Goal: Task Accomplishment & Management: Manage account settings

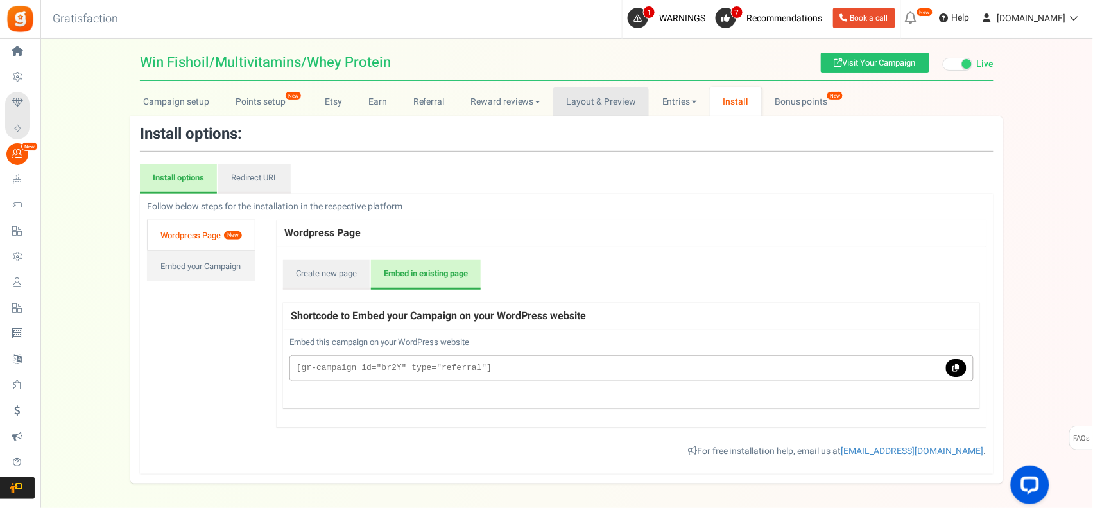
click at [607, 100] on link "Layout & Preview" at bounding box center [601, 101] width 96 height 29
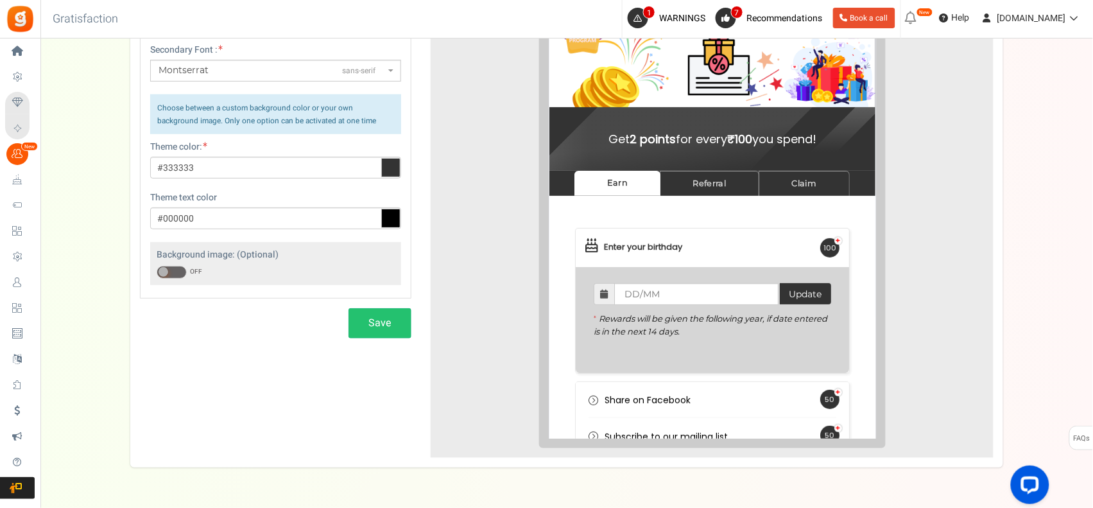
scroll to position [229, 0]
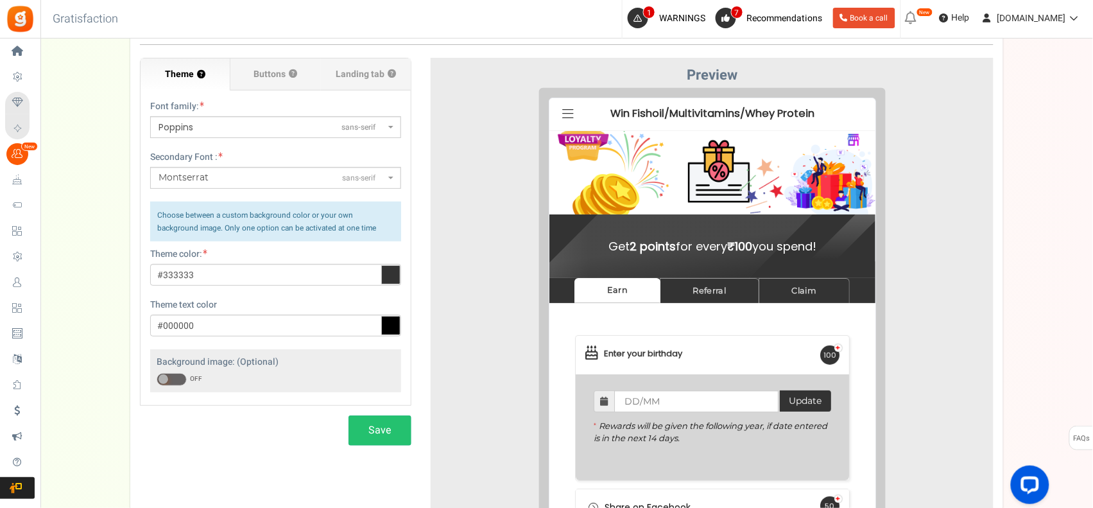
click at [395, 274] on icon at bounding box center [390, 274] width 19 height 19
click at [395, 274] on input "#333333" at bounding box center [275, 275] width 251 height 22
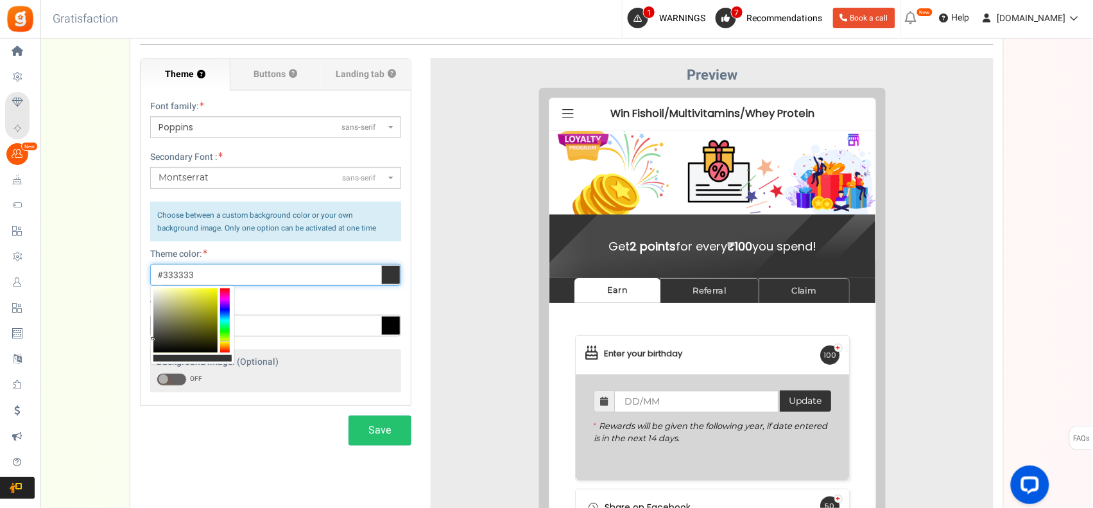
click at [225, 342] on div at bounding box center [225, 320] width 10 height 64
click at [181, 296] on div at bounding box center [185, 320] width 64 height 64
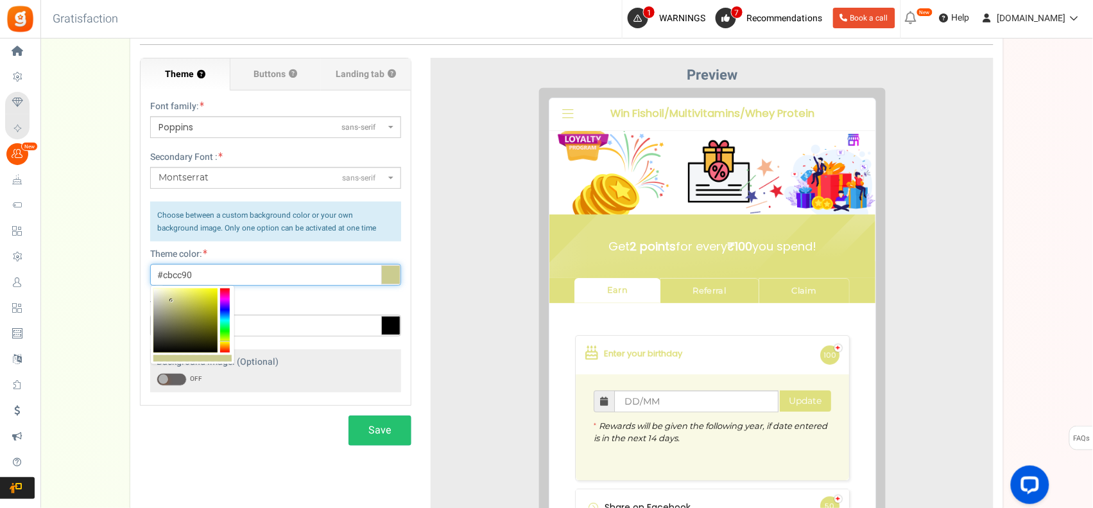
click at [172, 300] on div at bounding box center [185, 320] width 64 height 64
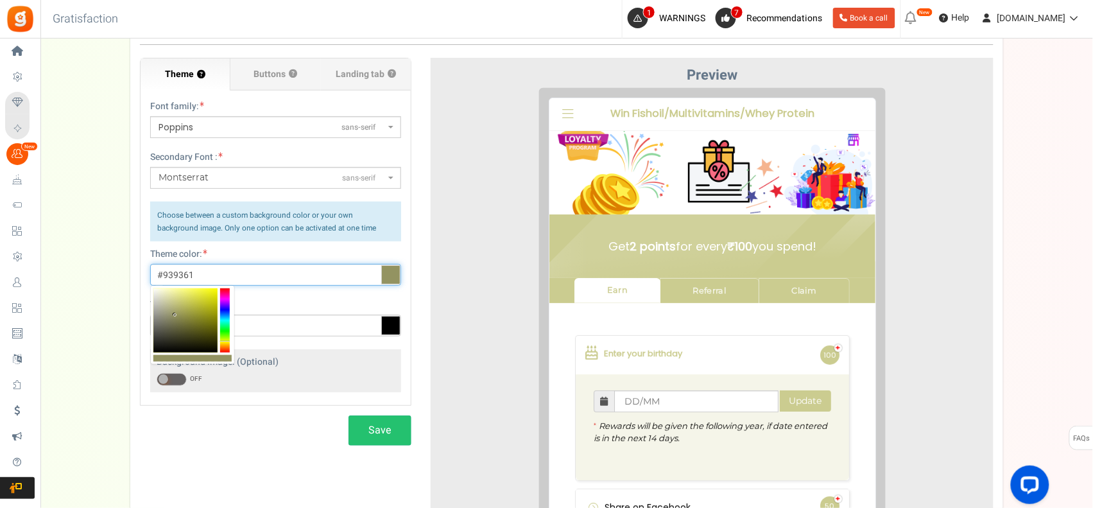
click at [175, 315] on div at bounding box center [185, 320] width 64 height 64
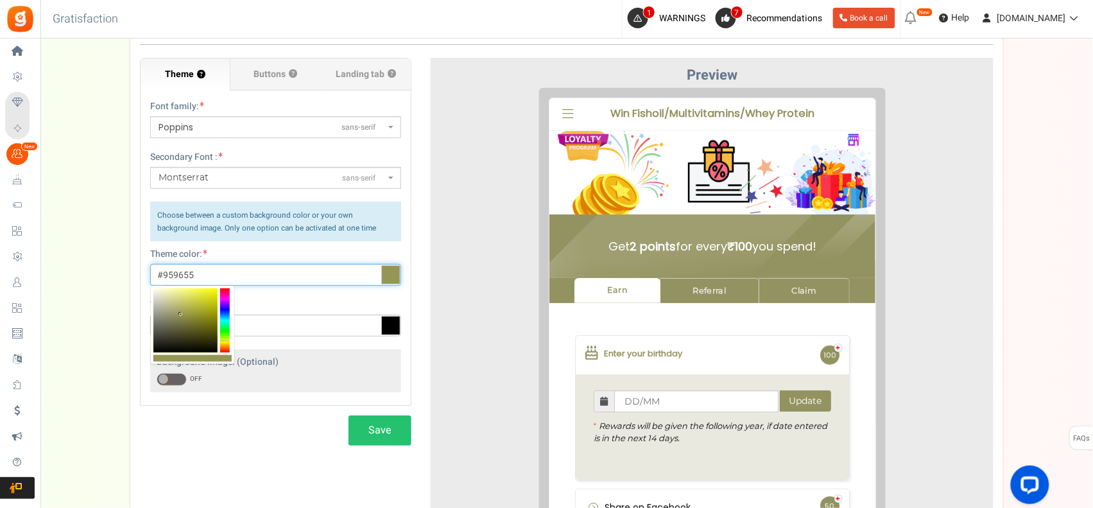
click at [181, 315] on div at bounding box center [185, 320] width 64 height 64
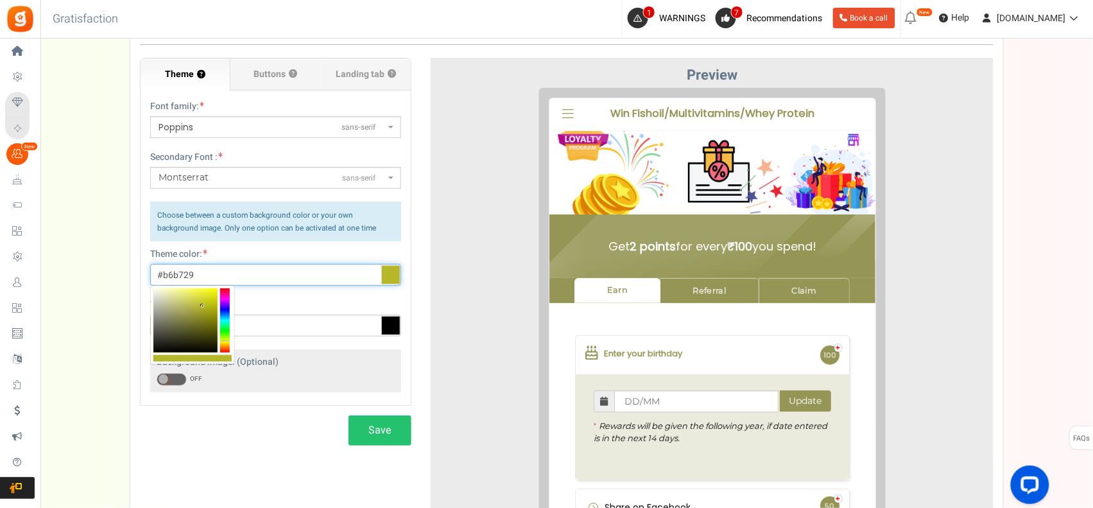
click at [203, 306] on div at bounding box center [185, 320] width 64 height 64
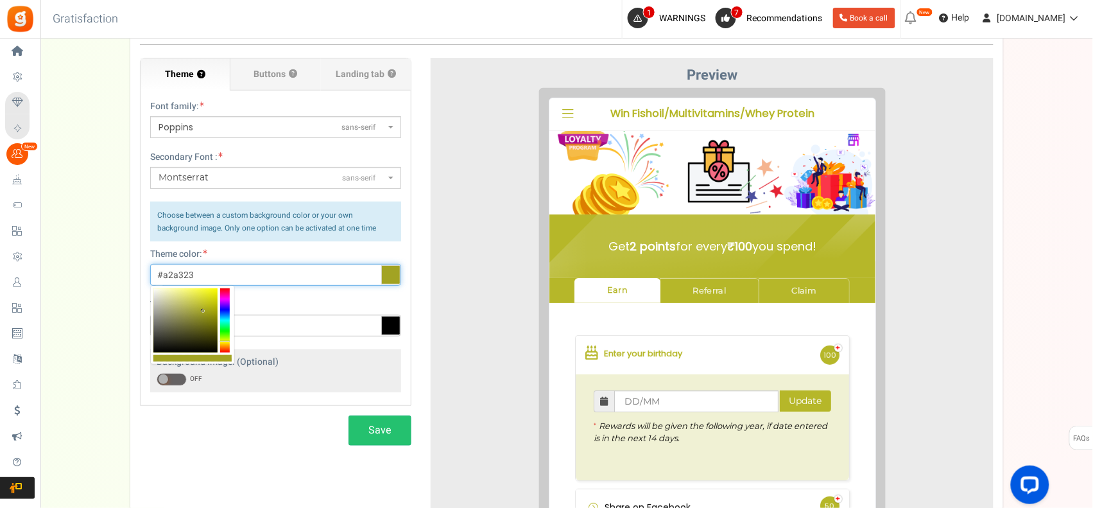
click at [203, 311] on div at bounding box center [185, 320] width 64 height 64
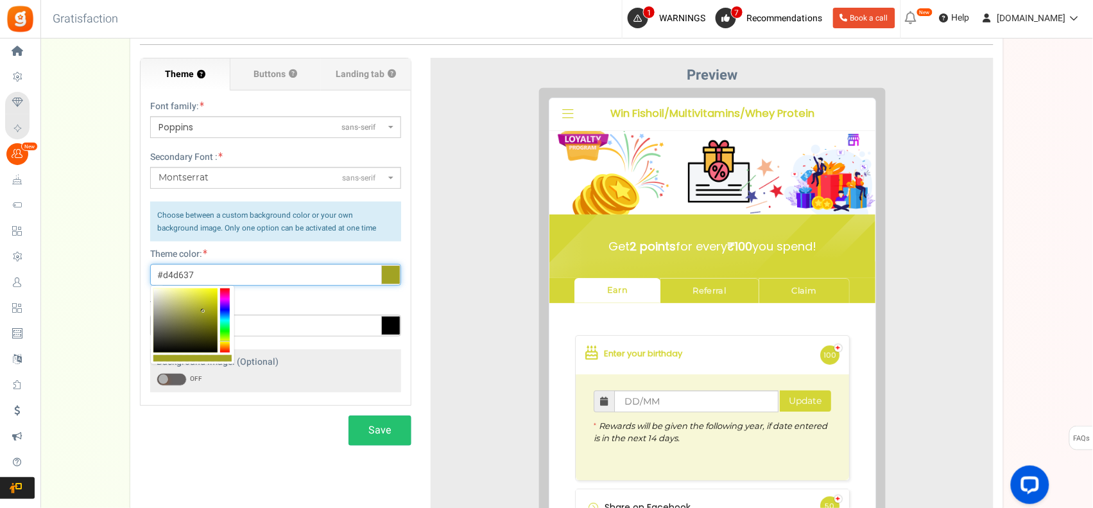
click at [201, 298] on div at bounding box center [185, 320] width 64 height 64
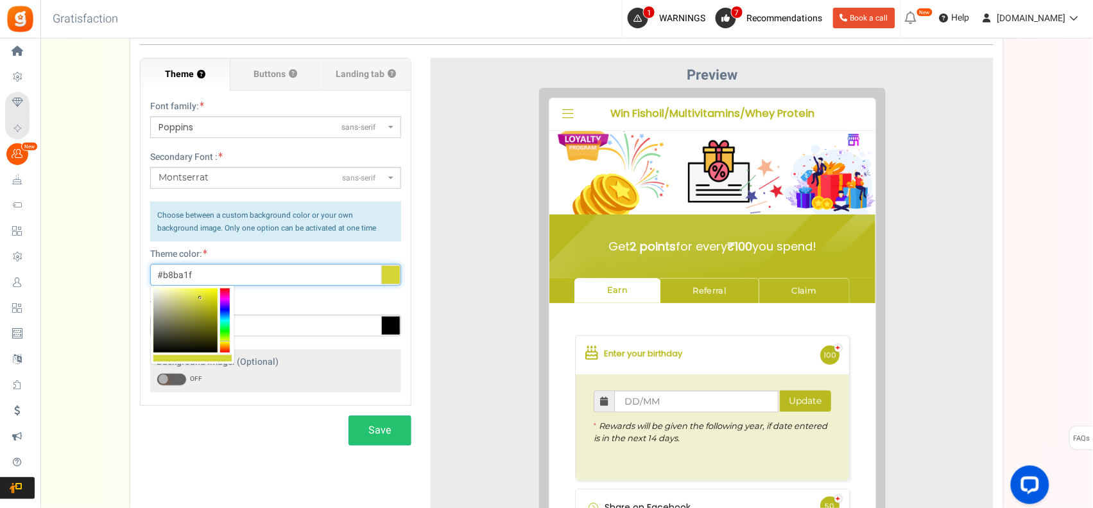
click at [207, 306] on div at bounding box center [185, 320] width 64 height 64
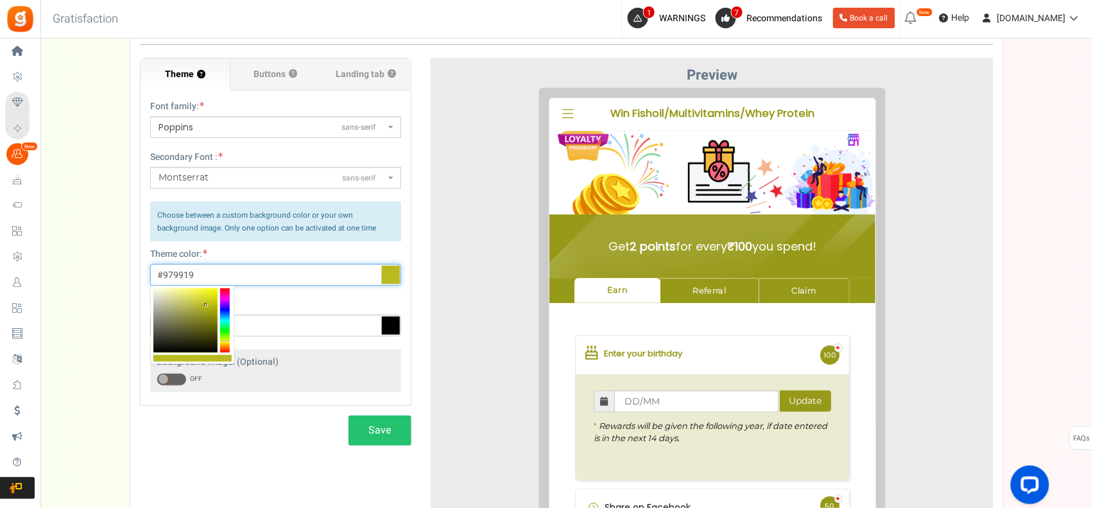
click at [207, 313] on div at bounding box center [185, 320] width 64 height 64
click at [203, 316] on div at bounding box center [185, 320] width 64 height 64
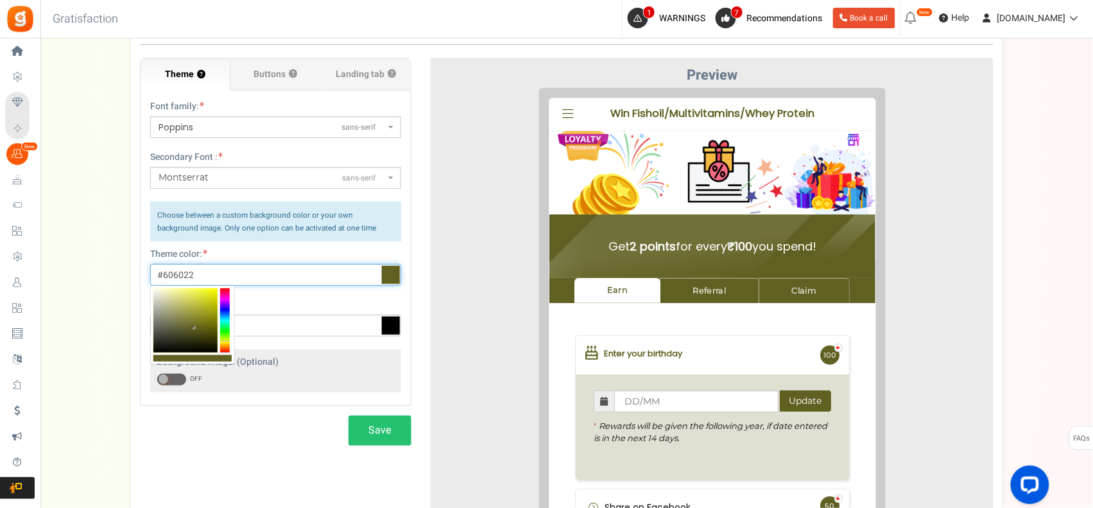
click at [195, 328] on div at bounding box center [185, 320] width 64 height 64
click at [199, 313] on div at bounding box center [185, 320] width 64 height 64
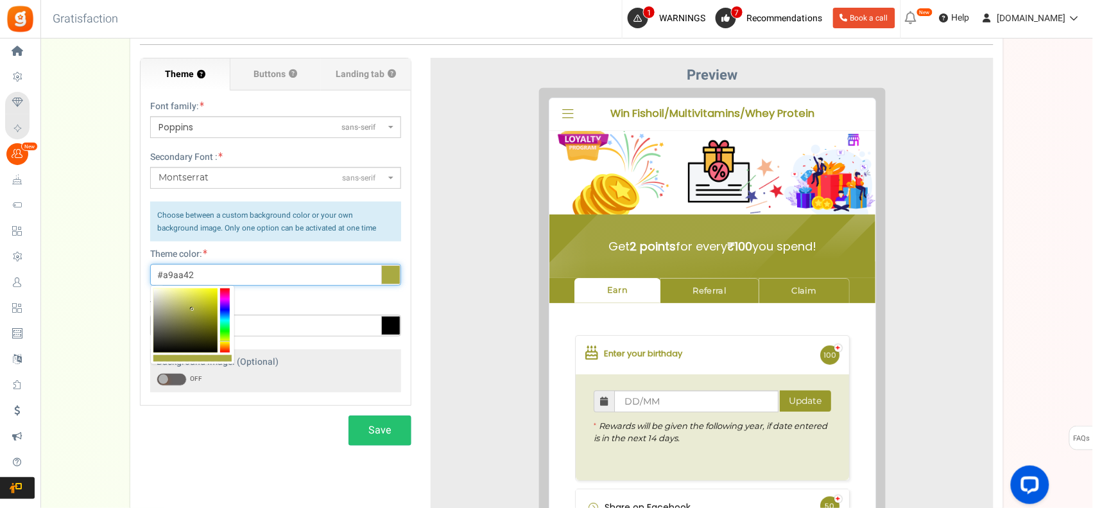
click at [193, 309] on div at bounding box center [185, 320] width 64 height 64
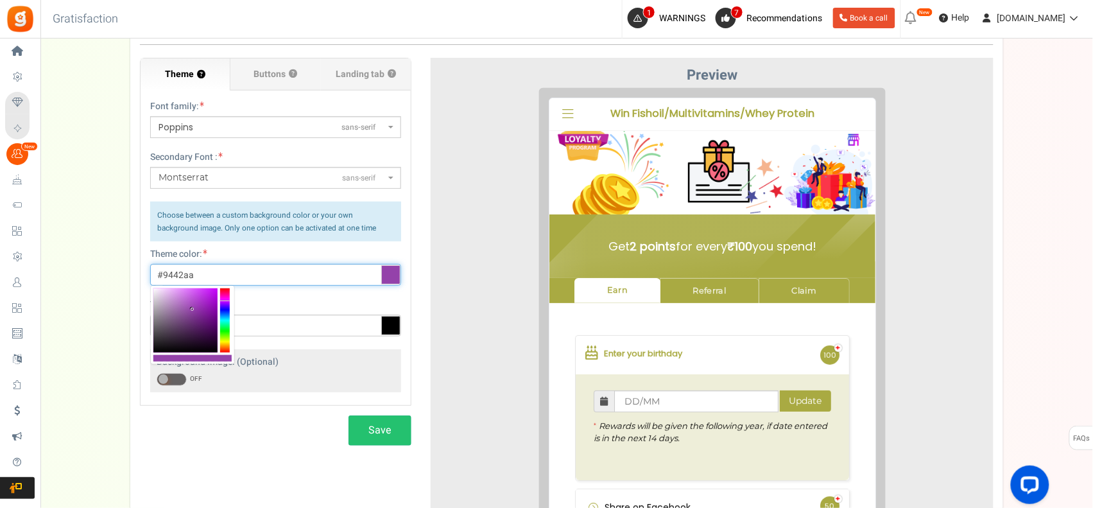
click at [223, 300] on div at bounding box center [225, 320] width 10 height 64
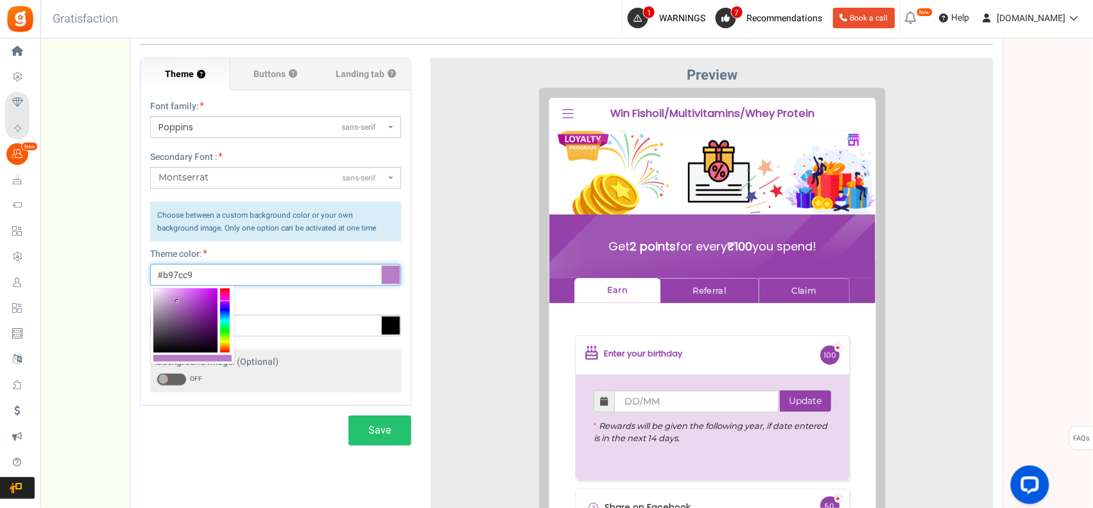
click at [178, 302] on div at bounding box center [185, 320] width 64 height 64
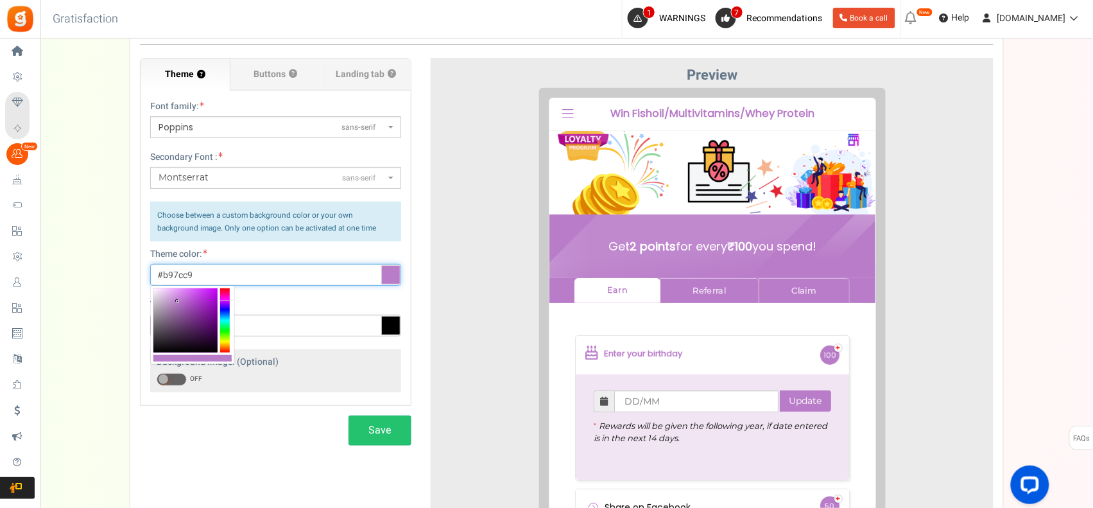
click at [186, 297] on div at bounding box center [185, 320] width 64 height 64
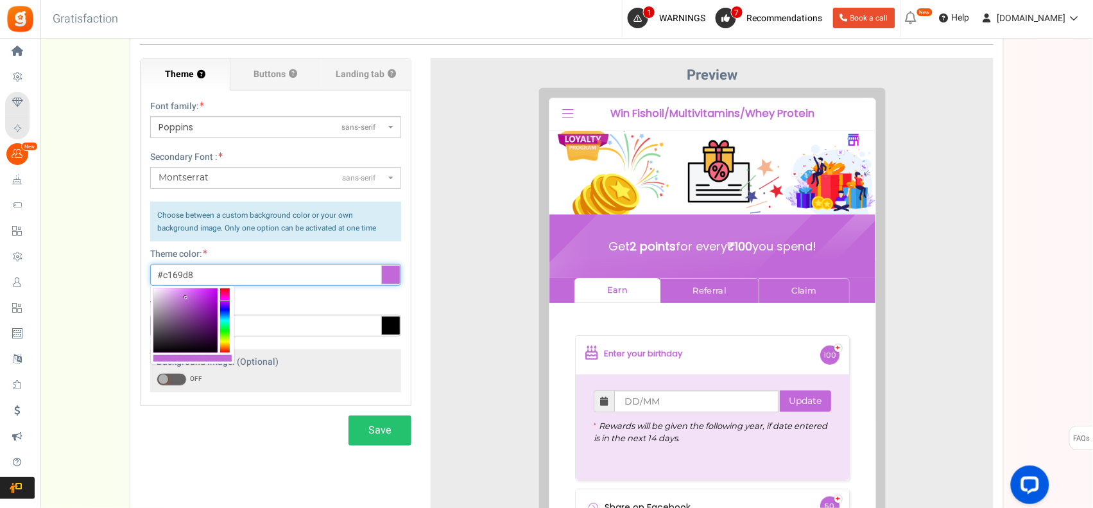
click at [225, 295] on div at bounding box center [225, 320] width 10 height 64
type input "#d869b4"
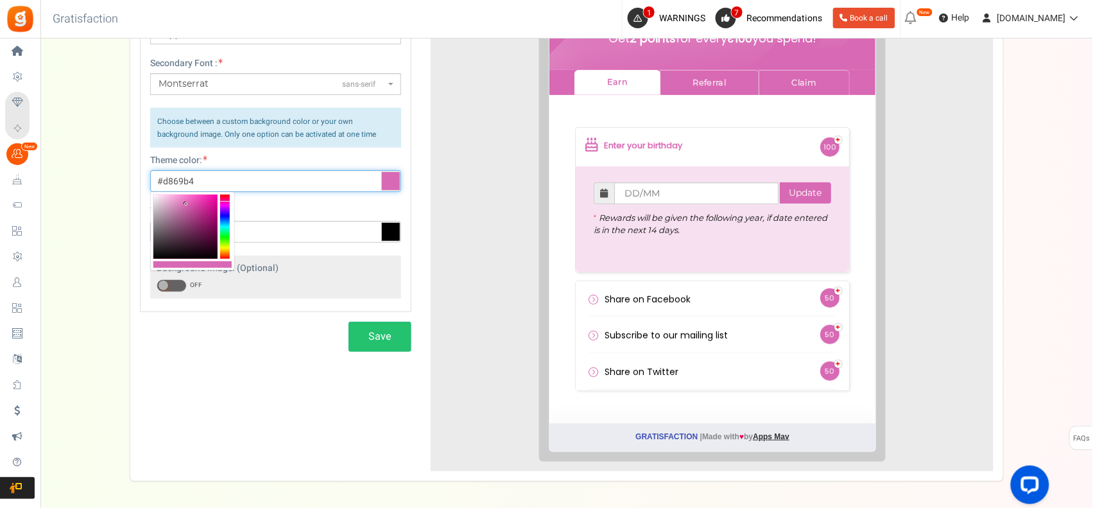
scroll to position [371, 0]
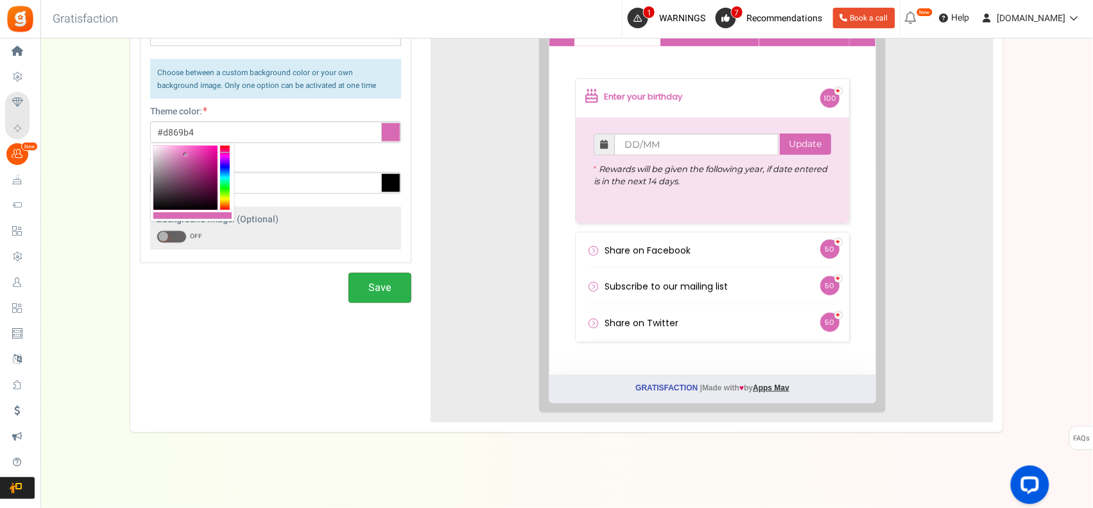
click at [377, 289] on button "Save" at bounding box center [380, 288] width 63 height 30
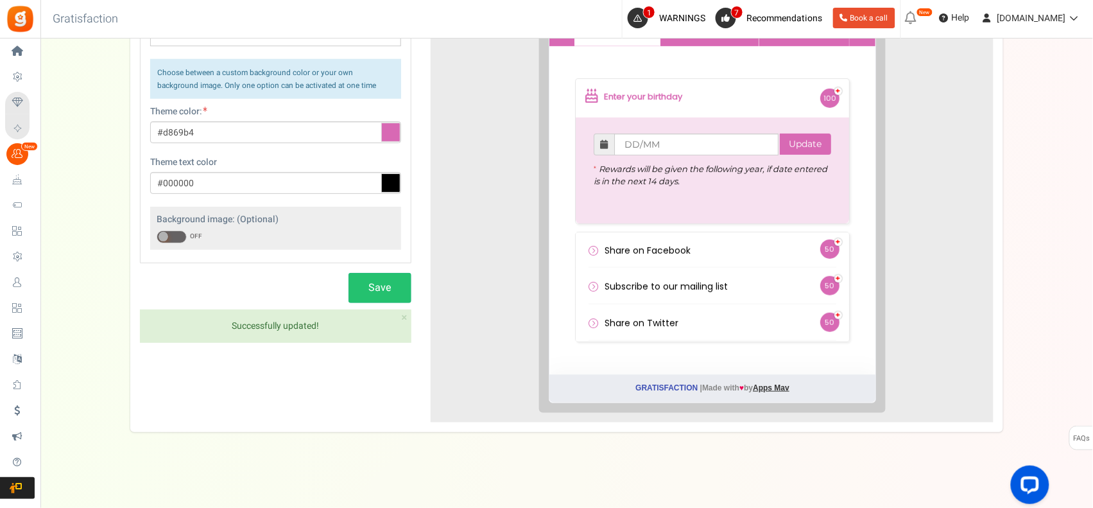
scroll to position [50, 0]
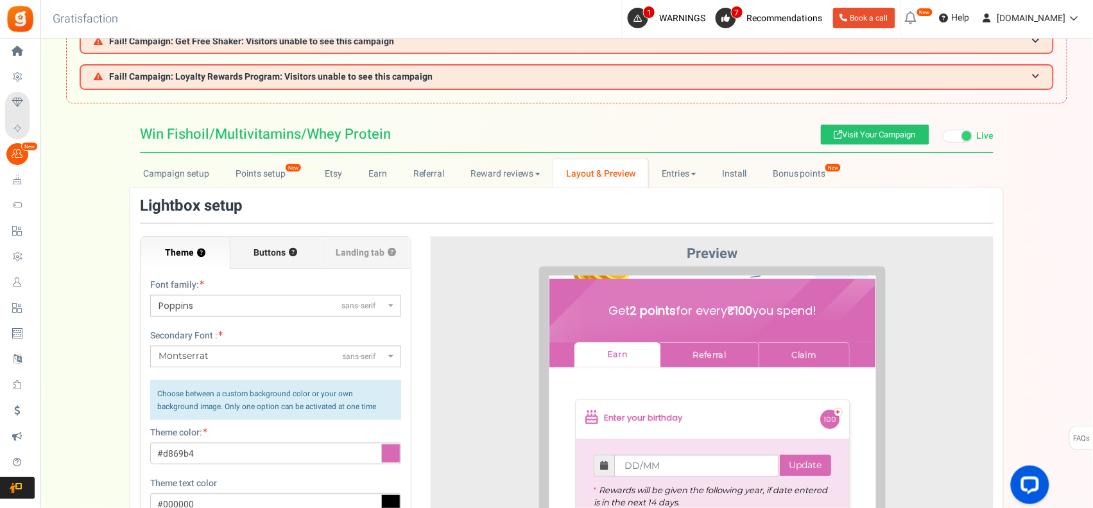
click at [266, 251] on span "Buttons" at bounding box center [270, 252] width 32 height 13
click at [0, 0] on input "Buttons ?" at bounding box center [0, 0] width 0 height 0
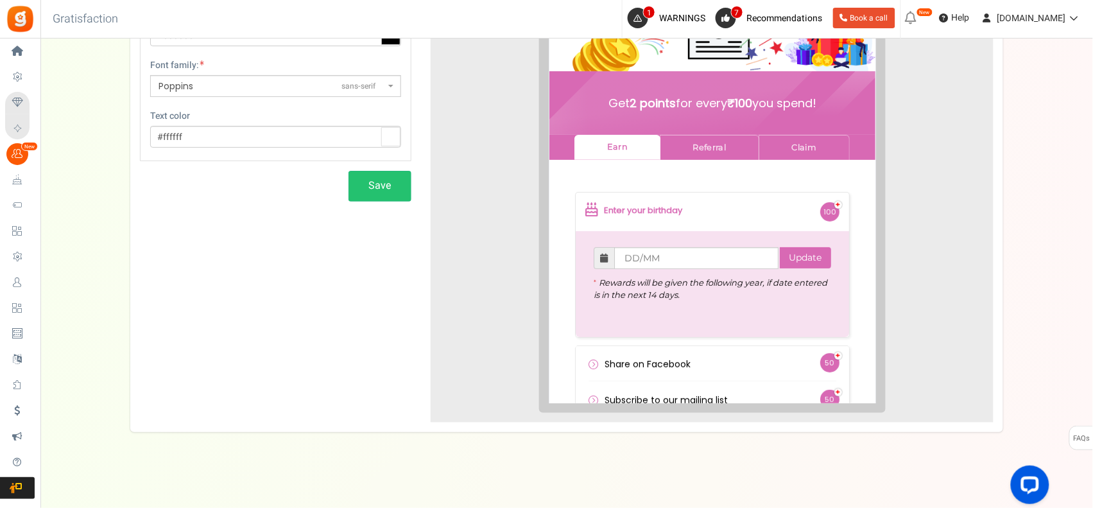
scroll to position [0, 0]
click at [795, 139] on link "Claim" at bounding box center [793, 138] width 91 height 25
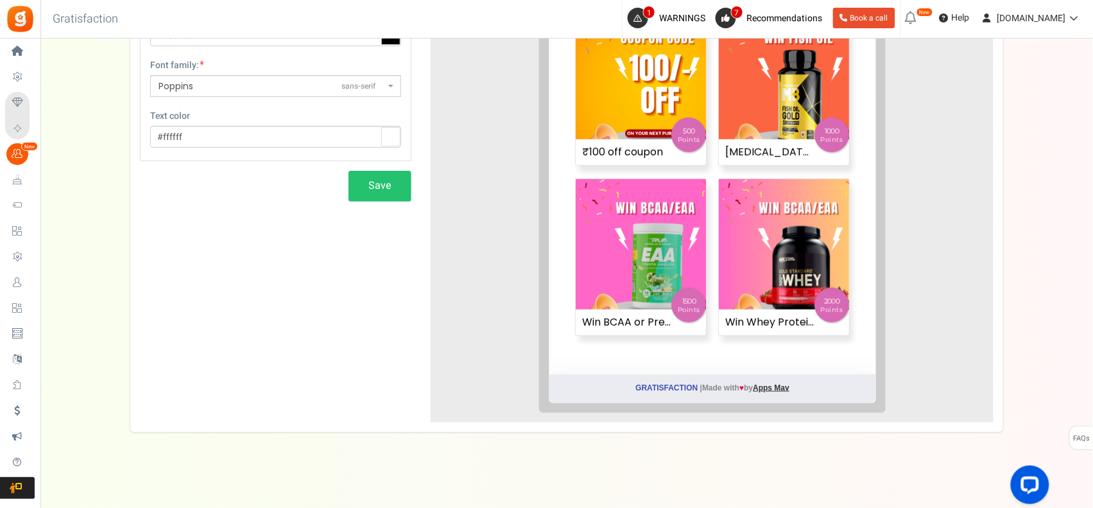
scroll to position [157, 0]
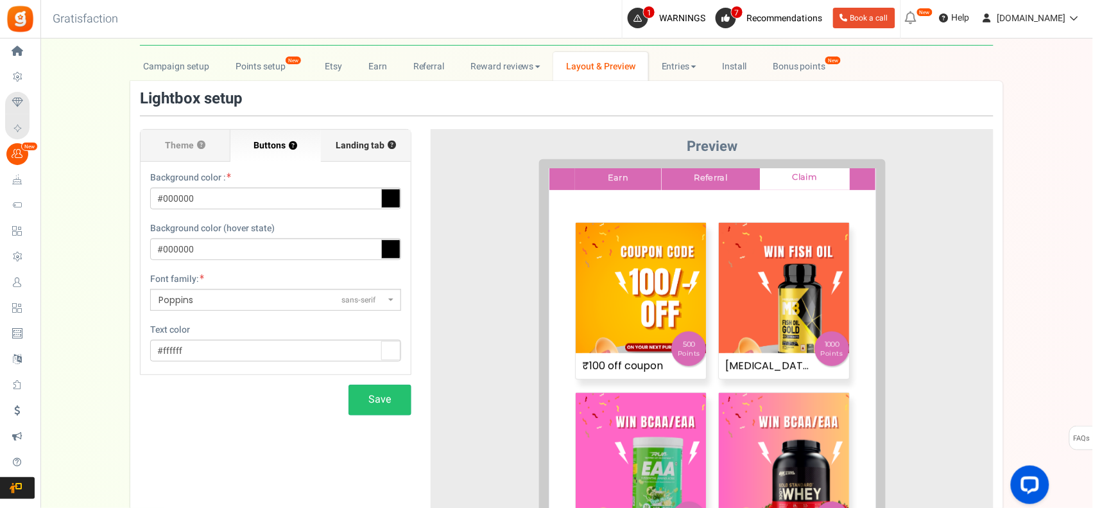
click at [359, 130] on label "Landing tab ?" at bounding box center [366, 146] width 90 height 32
click at [0, 0] on input "Landing tab ?" at bounding box center [0, 0] width 0 height 0
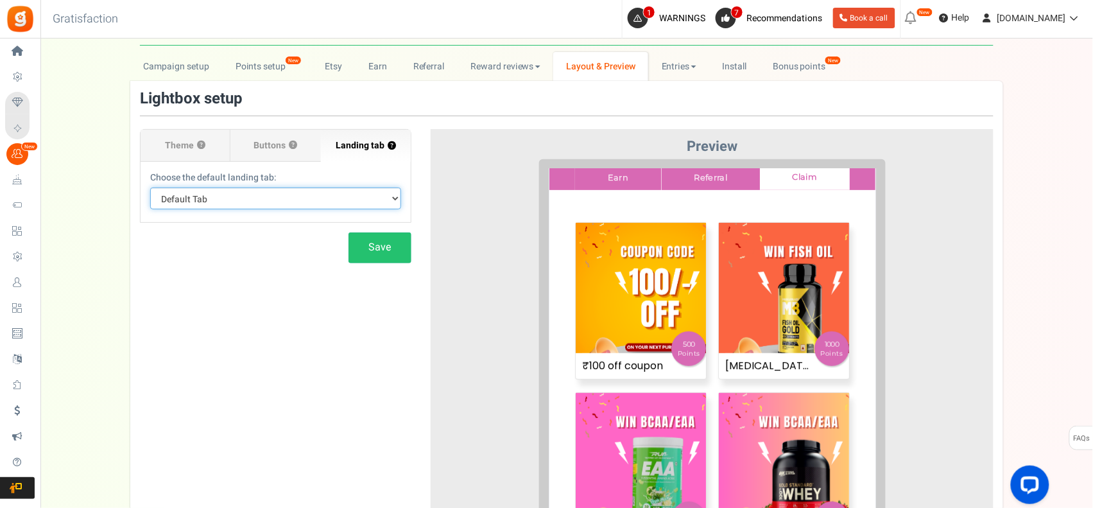
click at [339, 200] on select "Default Tab Earn Referral Claim" at bounding box center [275, 198] width 251 height 22
select select "claim"
click at [150, 187] on select "Default Tab Earn Referral Claim" at bounding box center [275, 198] width 251 height 22
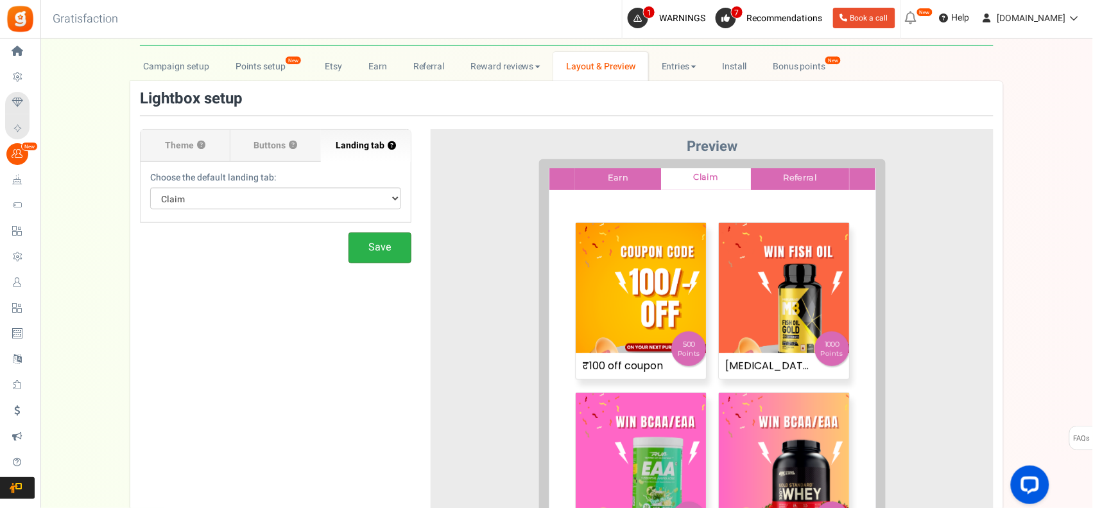
click at [385, 245] on button "Save" at bounding box center [380, 247] width 63 height 30
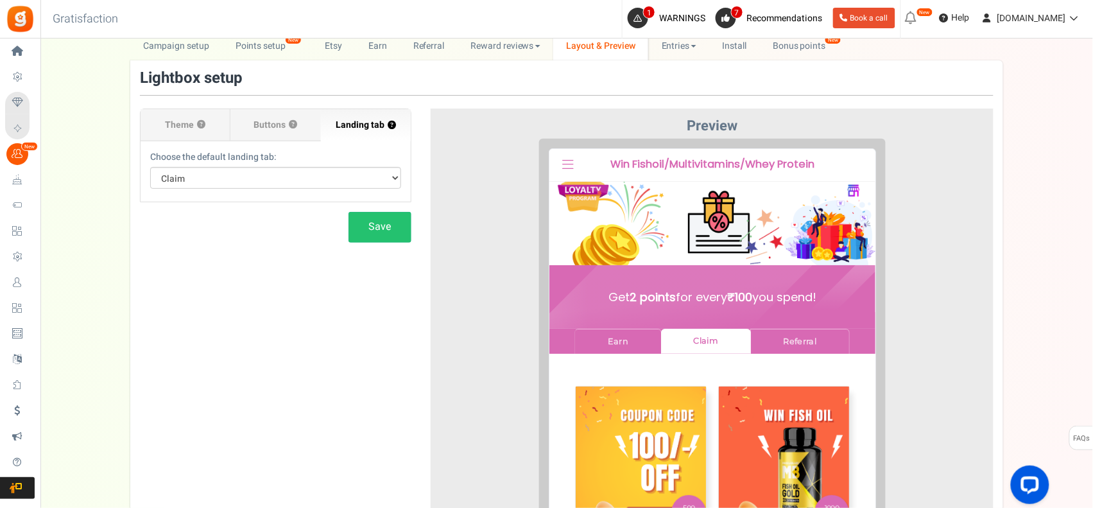
scroll to position [50, 0]
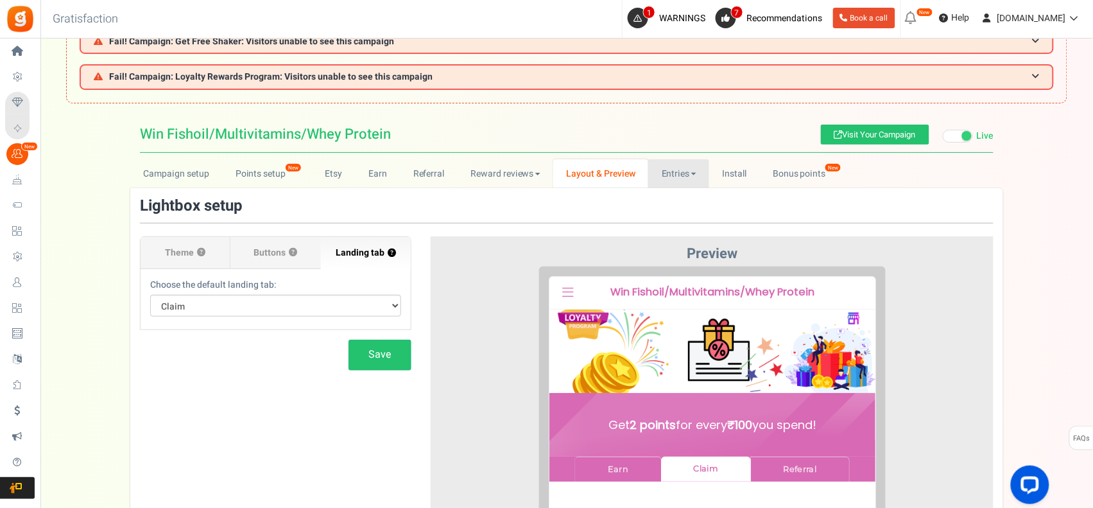
click at [671, 178] on link "Entries" at bounding box center [678, 173] width 61 height 29
click at [739, 178] on link "Install" at bounding box center [734, 173] width 51 height 29
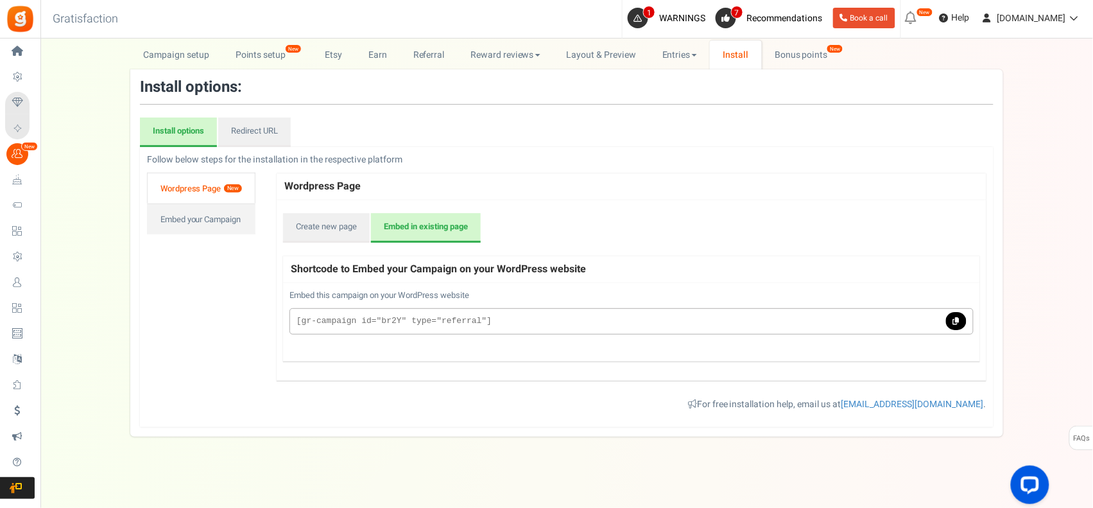
scroll to position [173, 0]
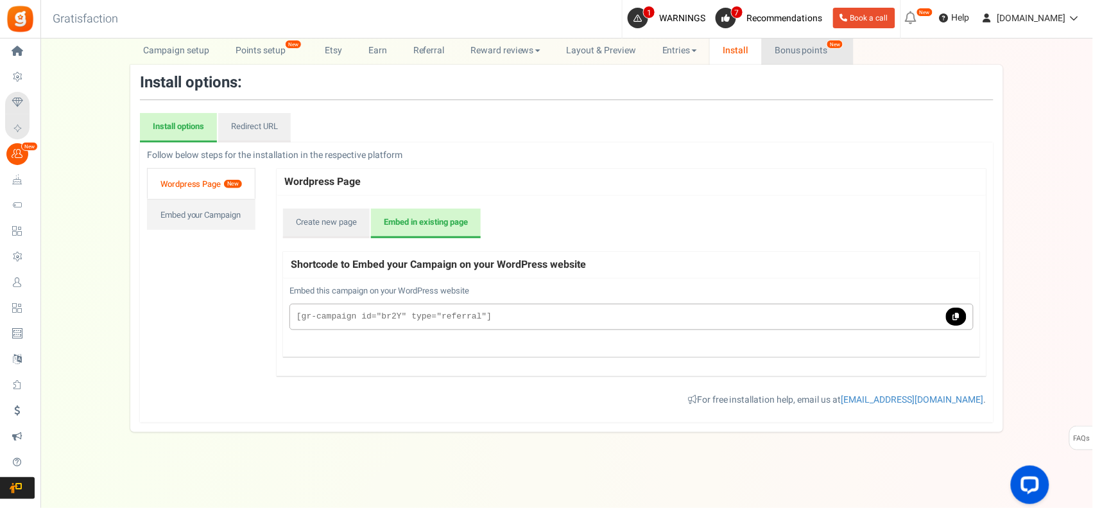
click at [785, 49] on link "Bonus points New" at bounding box center [808, 50] width 92 height 29
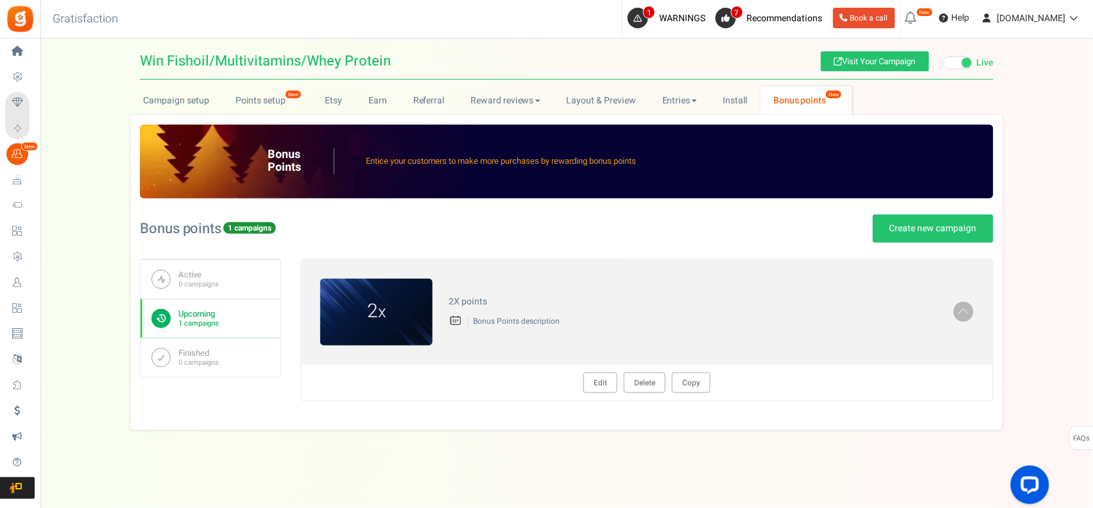
scroll to position [122, 0]
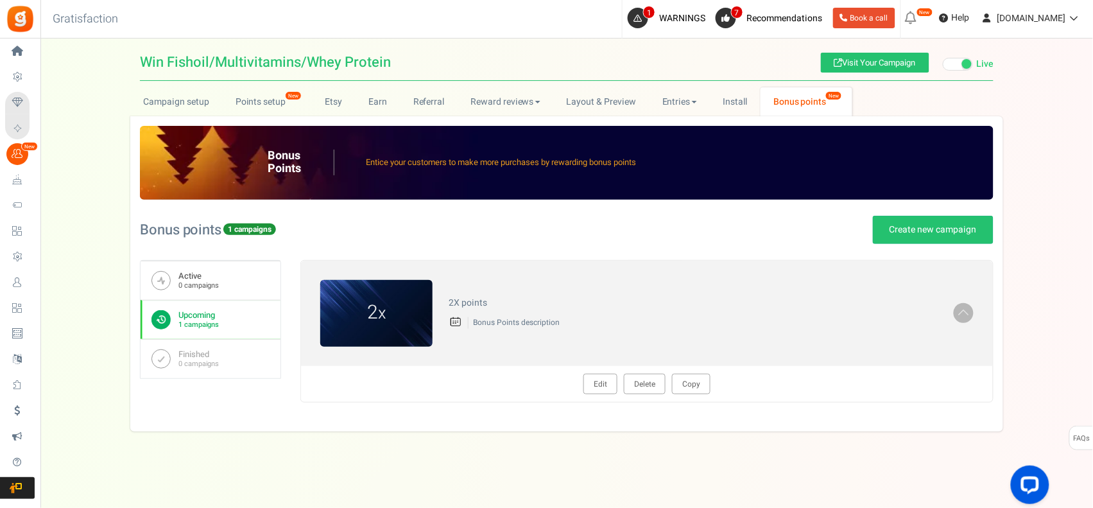
click at [196, 277] on b "Active" at bounding box center [198, 276] width 40 height 10
click at [196, 260] on div "Bonus points 1 campaigns Create new campaign" at bounding box center [567, 230] width 854 height 60
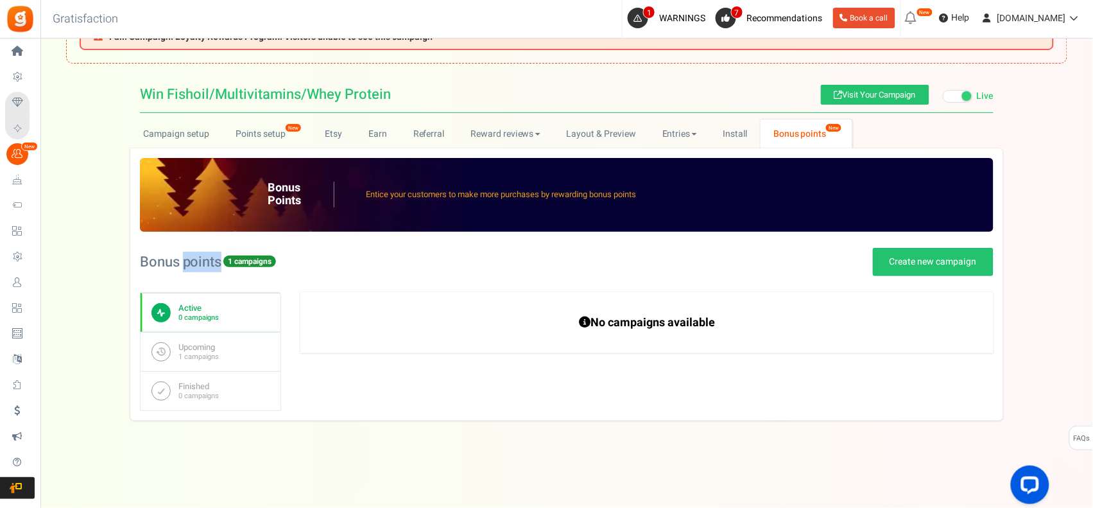
scroll to position [88, 0]
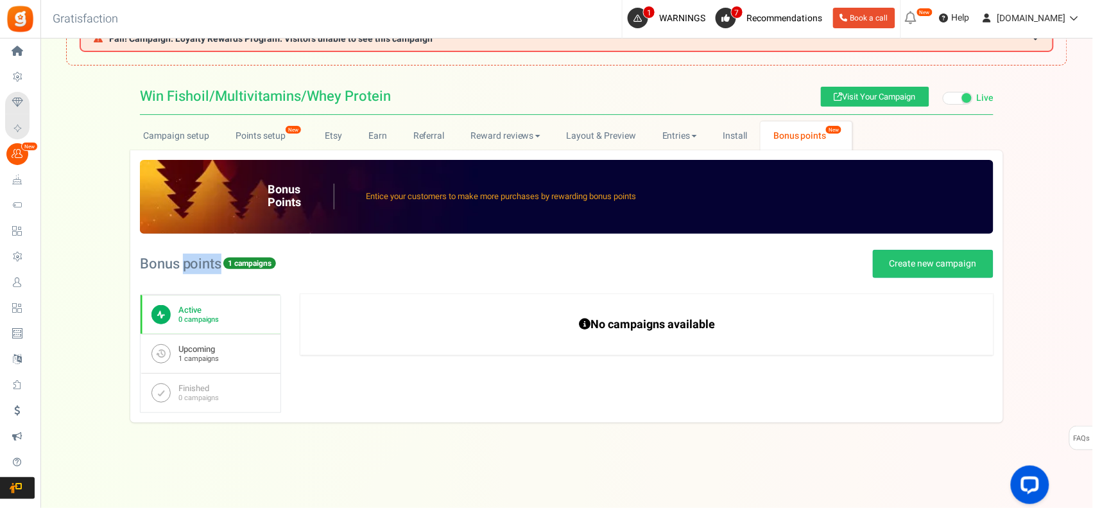
click at [193, 354] on small "1 campaigns" at bounding box center [198, 358] width 40 height 8
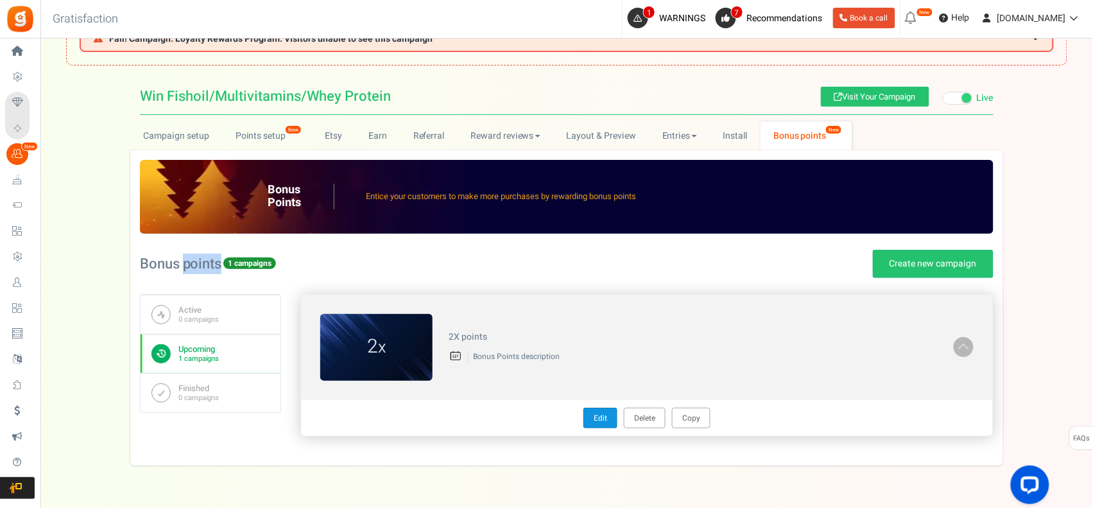
click at [596, 421] on link "Edit" at bounding box center [601, 418] width 34 height 21
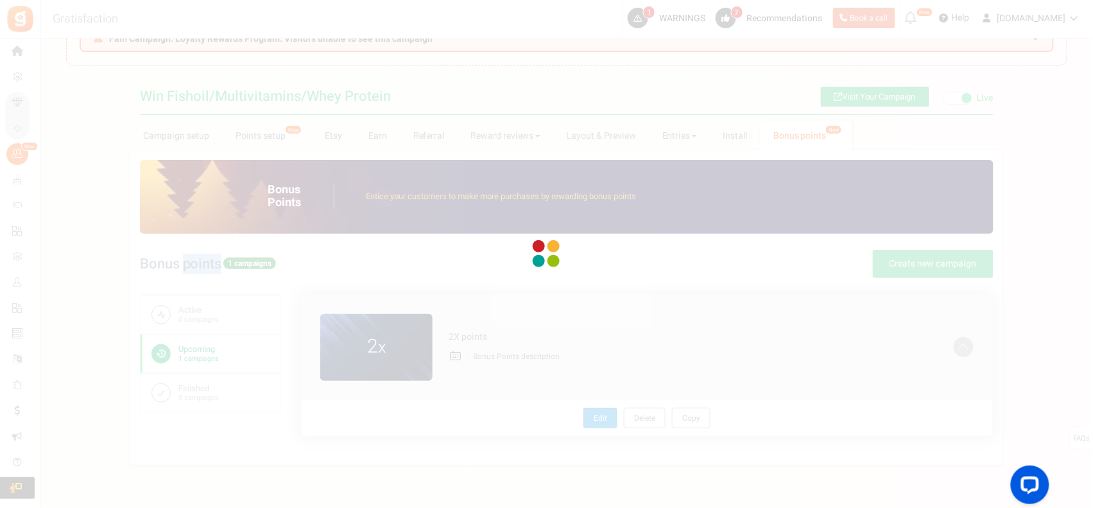
radio input "true"
type input "2"
radio input "true"
type input "[DATE] 10:31 AM"
type input "[DATE] 10:29 AM"
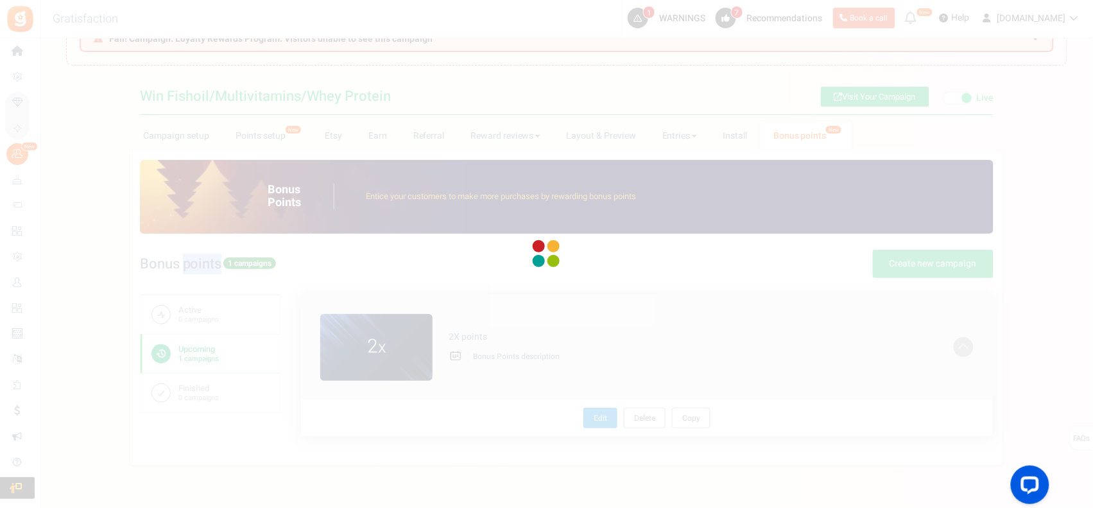
type textarea "2X points"
type textarea "Bonus Points description"
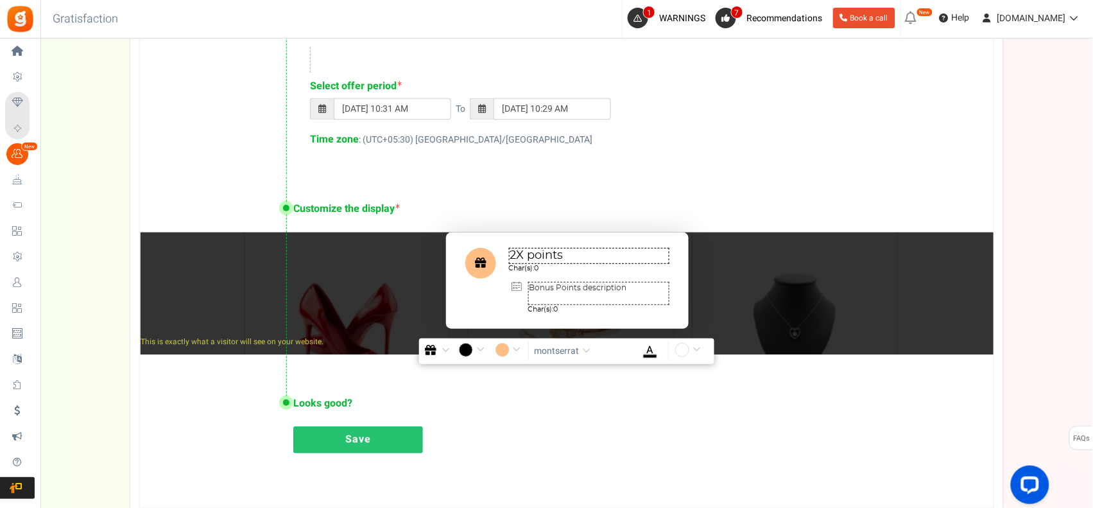
scroll to position [658, 0]
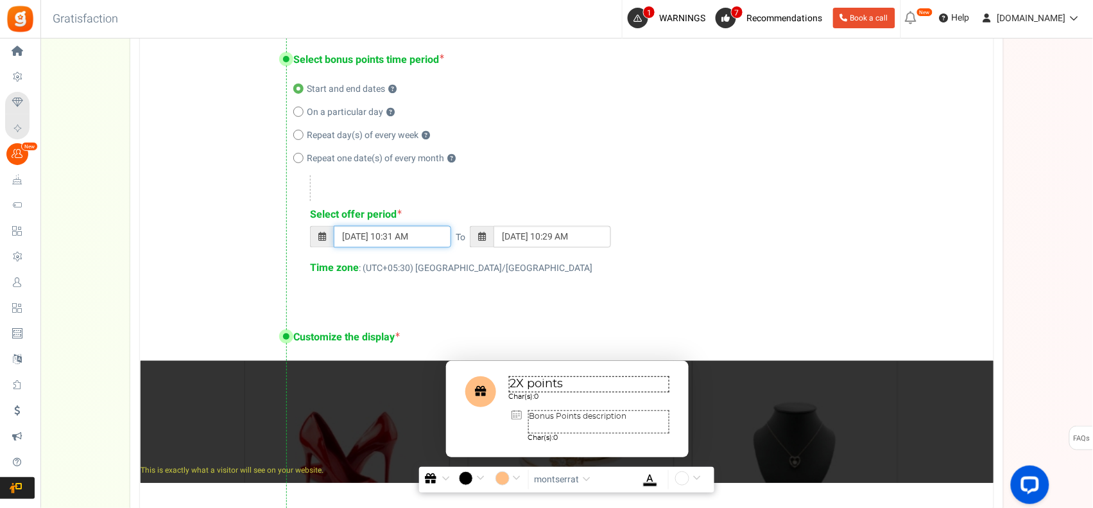
click at [398, 234] on input "[DATE] 10:31 AM" at bounding box center [392, 237] width 117 height 22
type input "[DATE] 11:59 PM"
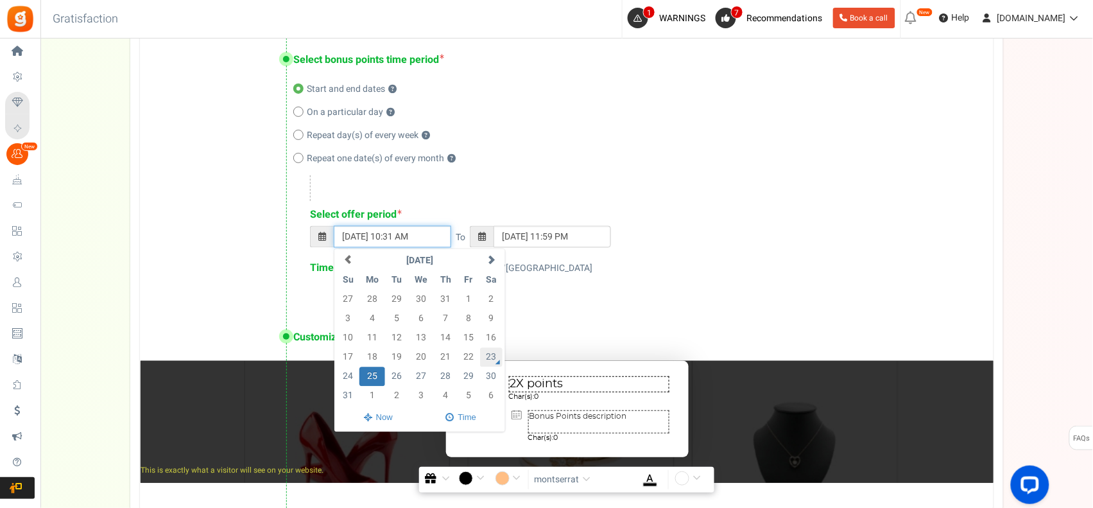
click at [490, 361] on td "23" at bounding box center [491, 357] width 22 height 19
click at [490, 350] on td "23" at bounding box center [491, 357] width 22 height 19
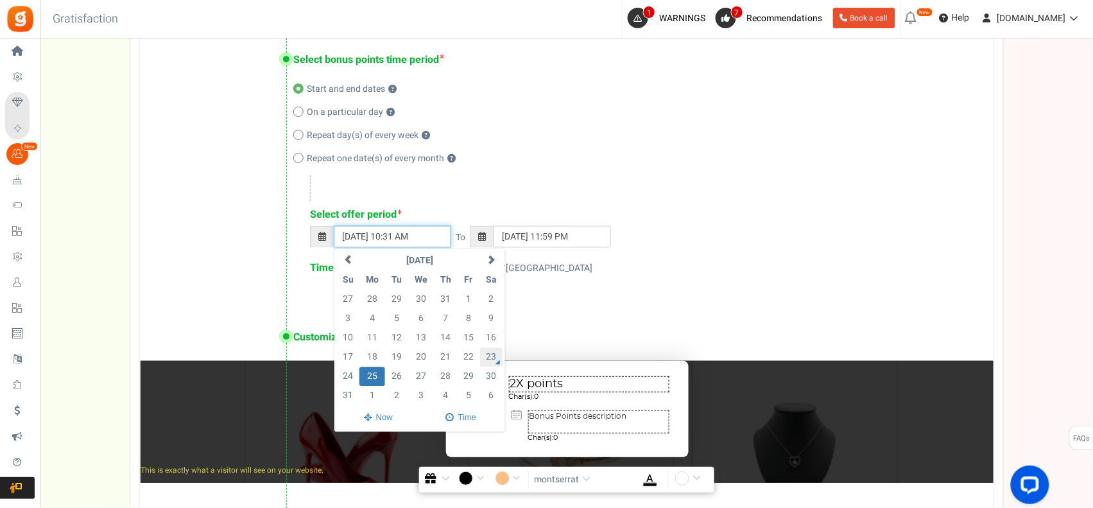
click at [490, 350] on td "23" at bounding box center [491, 357] width 22 height 19
click at [494, 344] on td "16" at bounding box center [491, 338] width 22 height 19
click at [385, 413] on span at bounding box center [378, 418] width 81 height 21
type input "[DATE] 07:30 PM"
type input "[DATE] 11:59 PM"
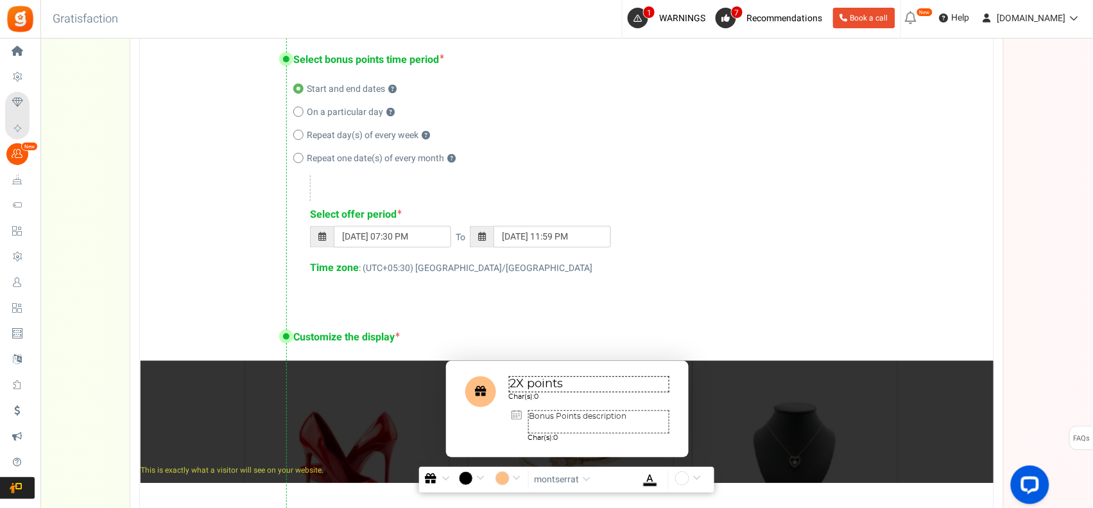
click at [704, 217] on div "Select offer period [DATE] 07:30 PM To [DATE] 11:59 PM Select a date [DATE]" at bounding box center [639, 241] width 658 height 68
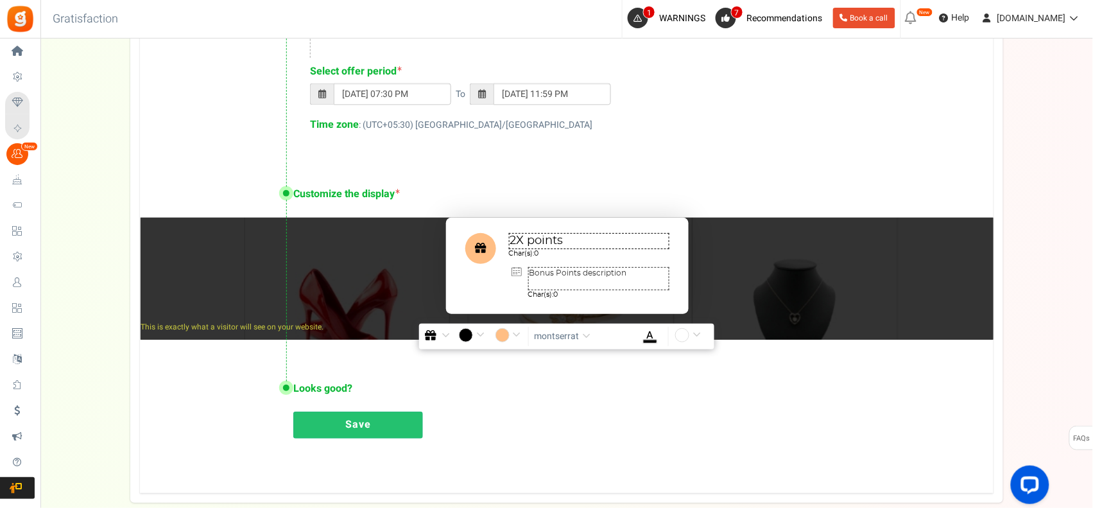
scroll to position [872, 0]
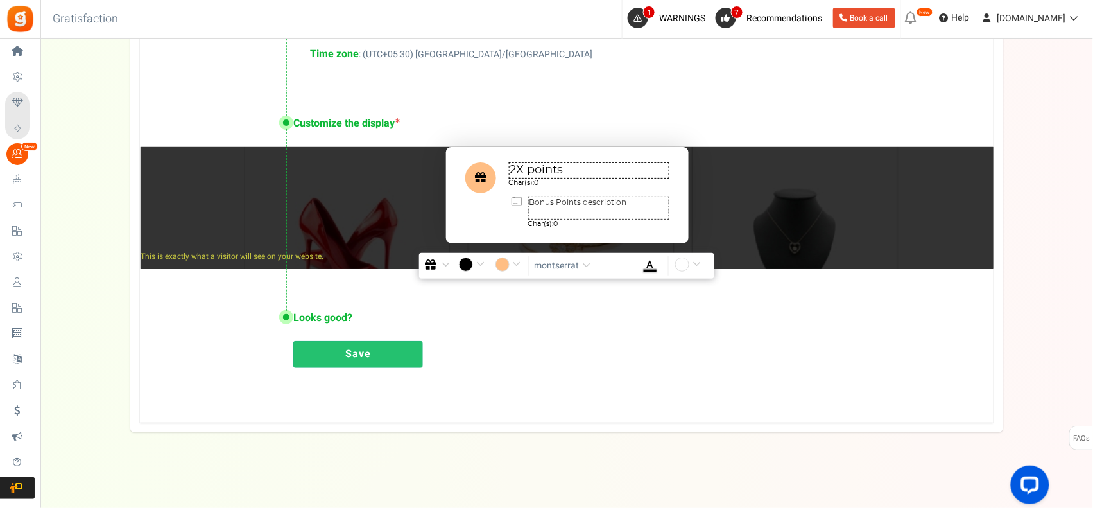
click at [383, 356] on link "Save" at bounding box center [358, 354] width 130 height 27
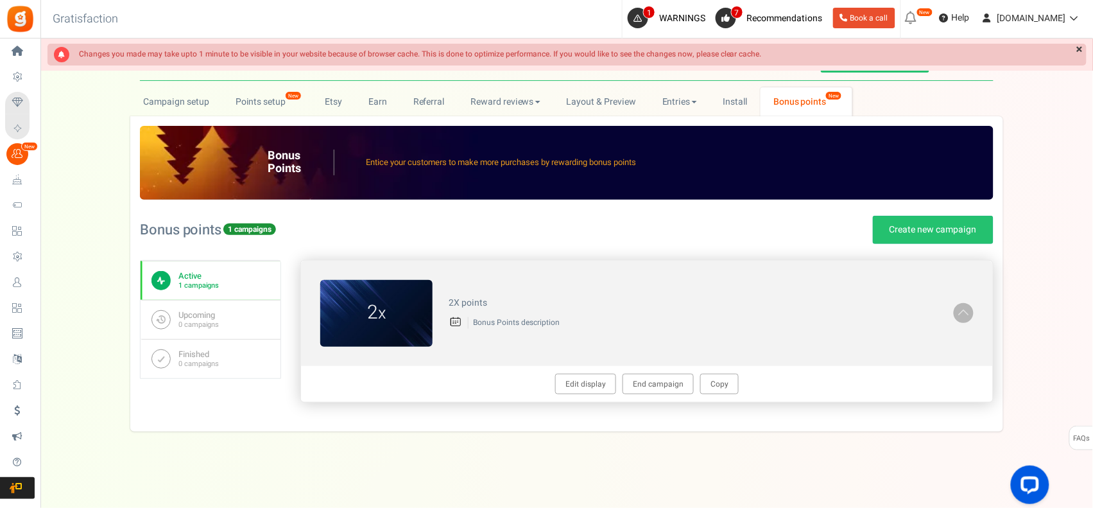
scroll to position [0, 0]
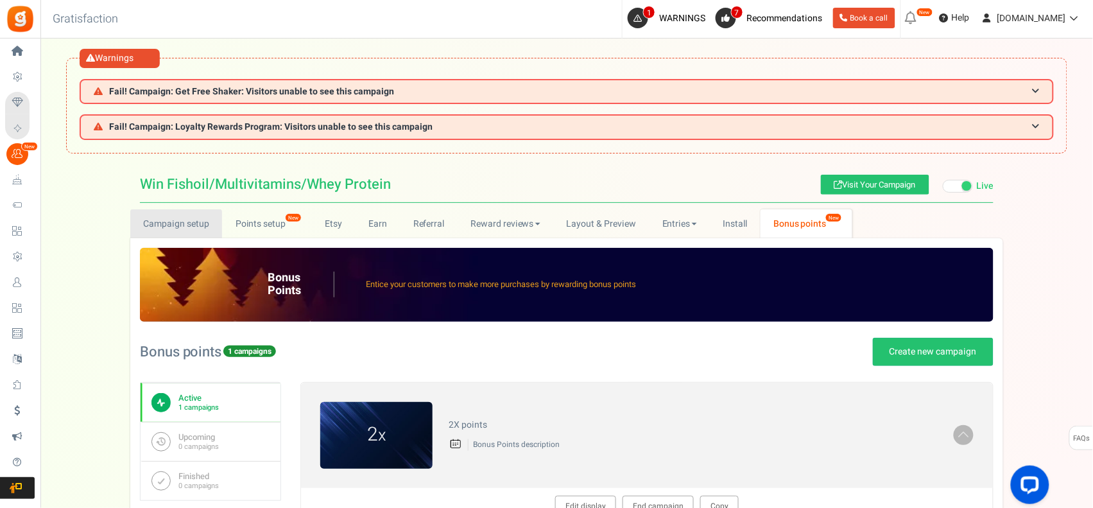
click at [197, 218] on link "Campaign setup" at bounding box center [176, 223] width 92 height 29
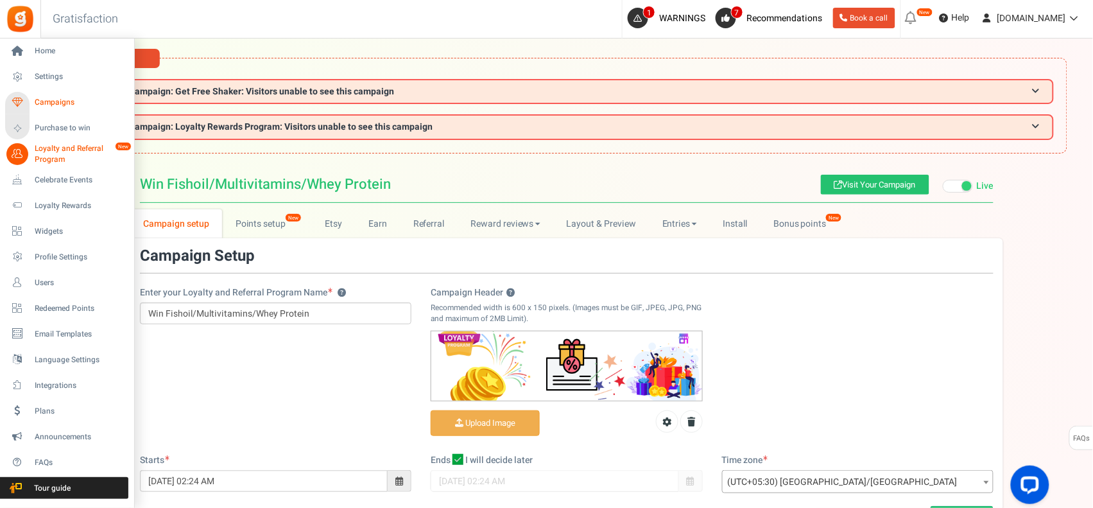
click at [47, 98] on span "Campaigns" at bounding box center [80, 102] width 90 height 11
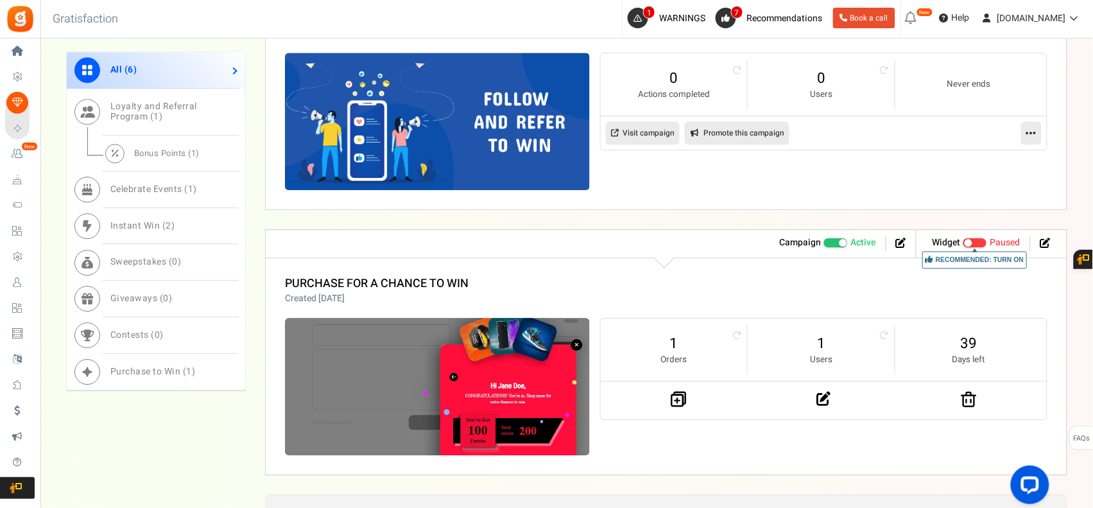
scroll to position [1069, 0]
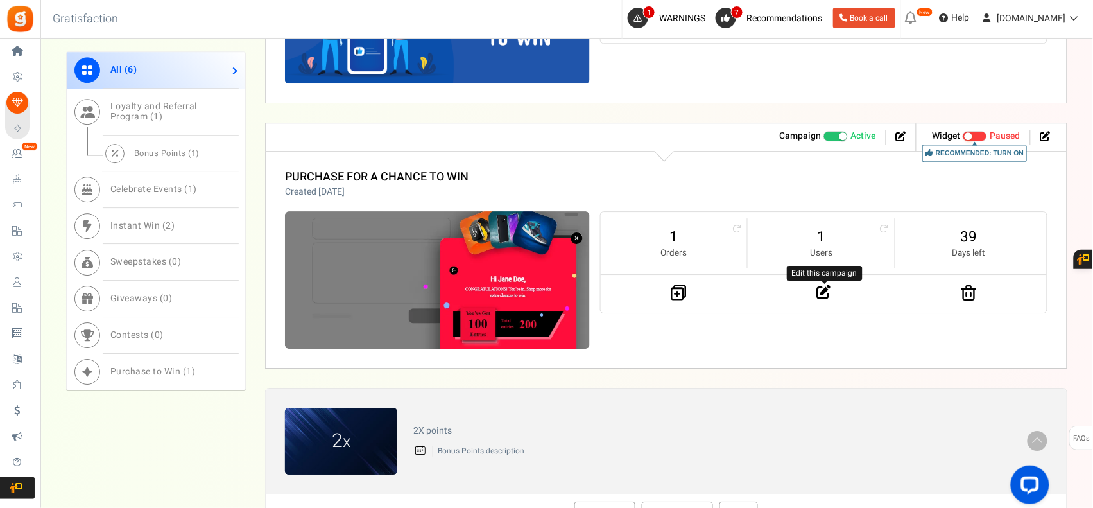
click at [824, 292] on icon at bounding box center [824, 292] width 14 height 14
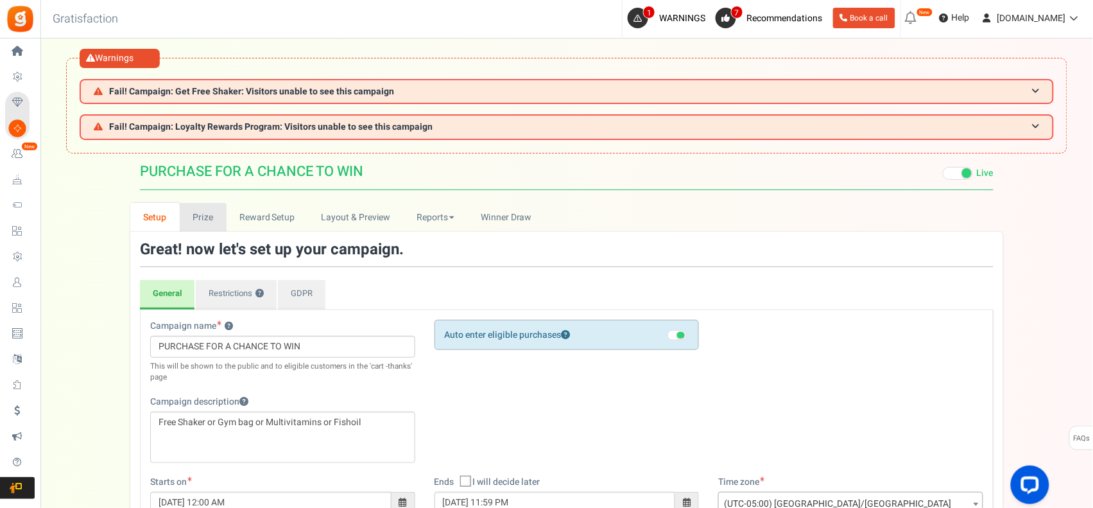
click at [209, 223] on link "Prize" at bounding box center [203, 217] width 47 height 29
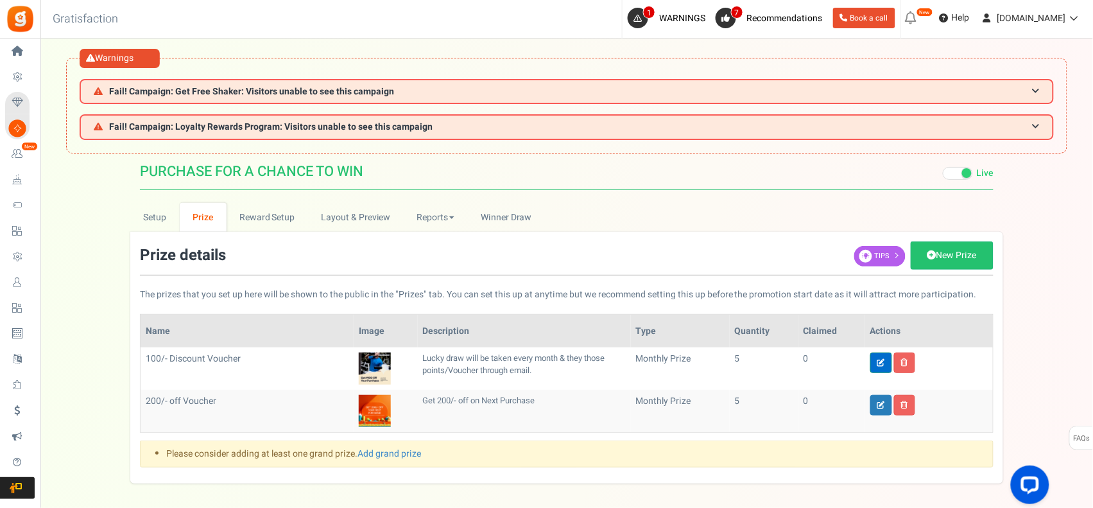
click at [883, 363] on icon at bounding box center [882, 363] width 8 height 8
type input "100/- Discount Voucher"
type input "5"
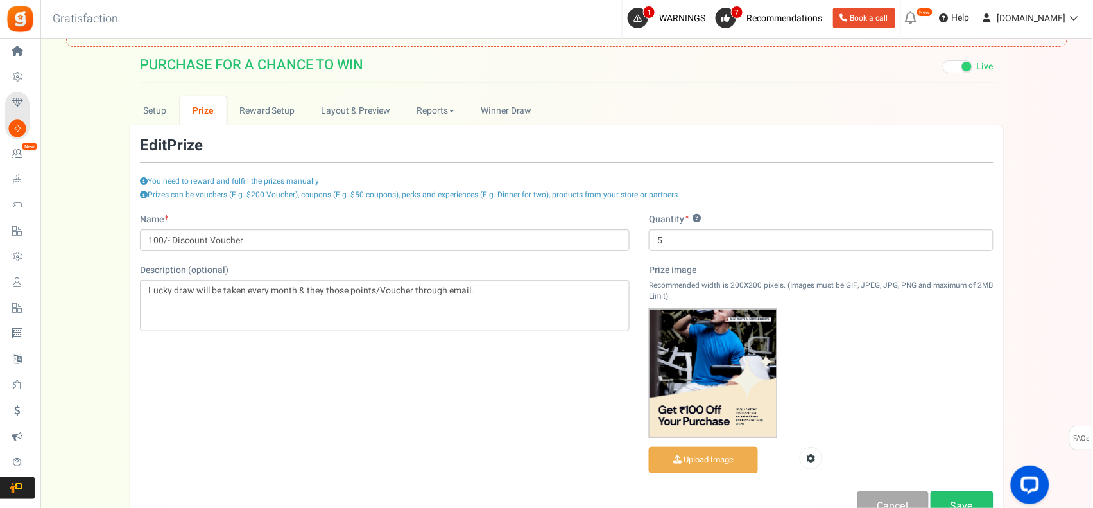
scroll to position [214, 0]
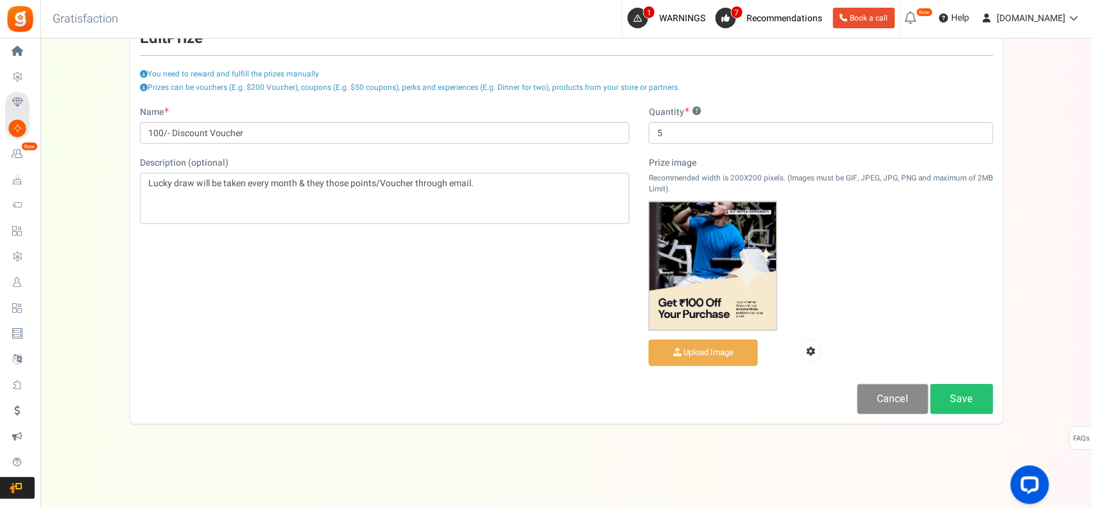
click at [895, 398] on link "Cancel" at bounding box center [893, 399] width 71 height 30
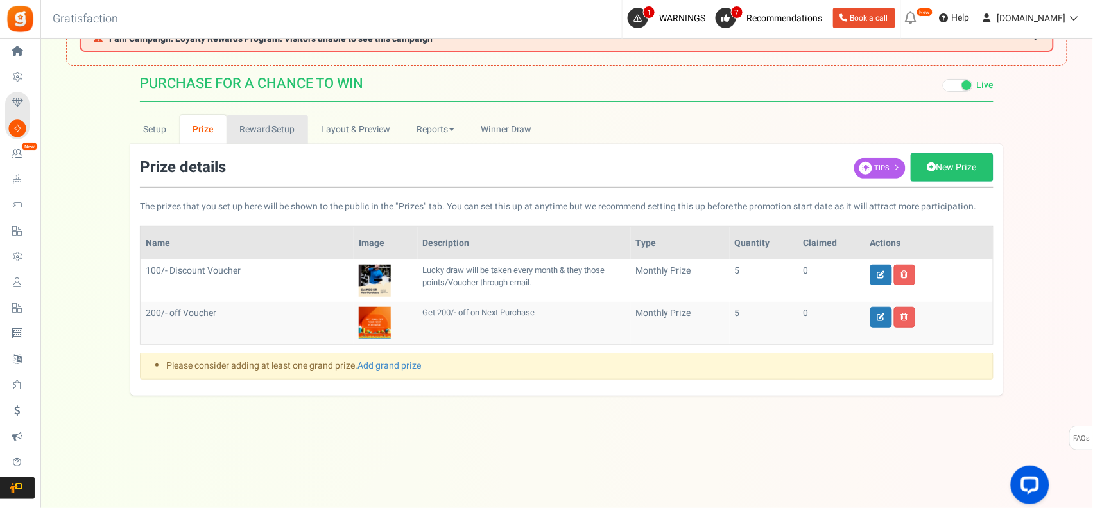
click at [264, 129] on link "Reward Setup" at bounding box center [268, 129] width 82 height 29
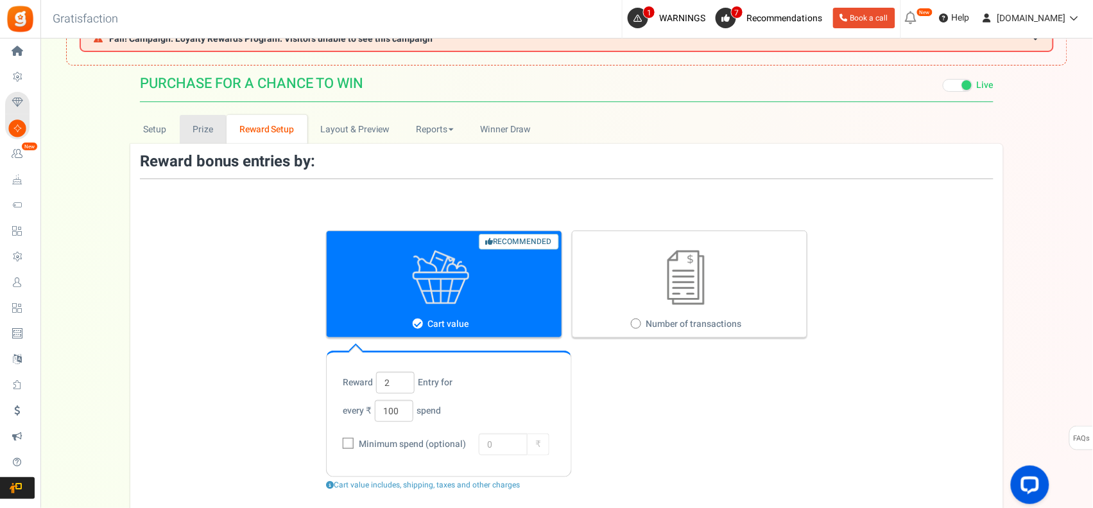
click at [184, 123] on link "Prize" at bounding box center [203, 129] width 47 height 29
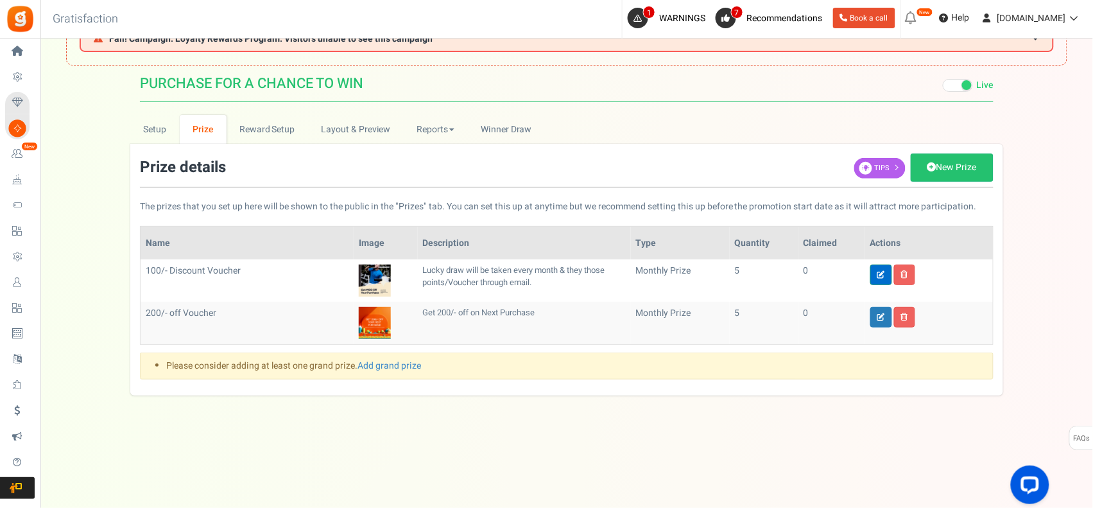
click at [881, 271] on icon at bounding box center [882, 275] width 8 height 8
type input "100/- Discount Voucher"
type input "5"
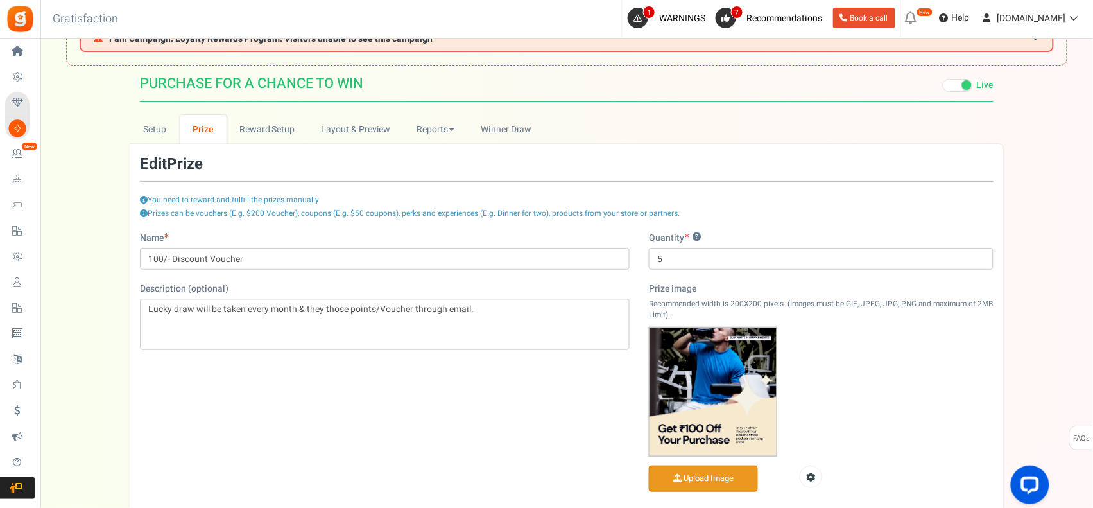
click at [731, 477] on input "file" at bounding box center [704, 478] width 108 height 25
click at [313, 255] on input "100/- Discount Voucher" at bounding box center [385, 259] width 490 height 22
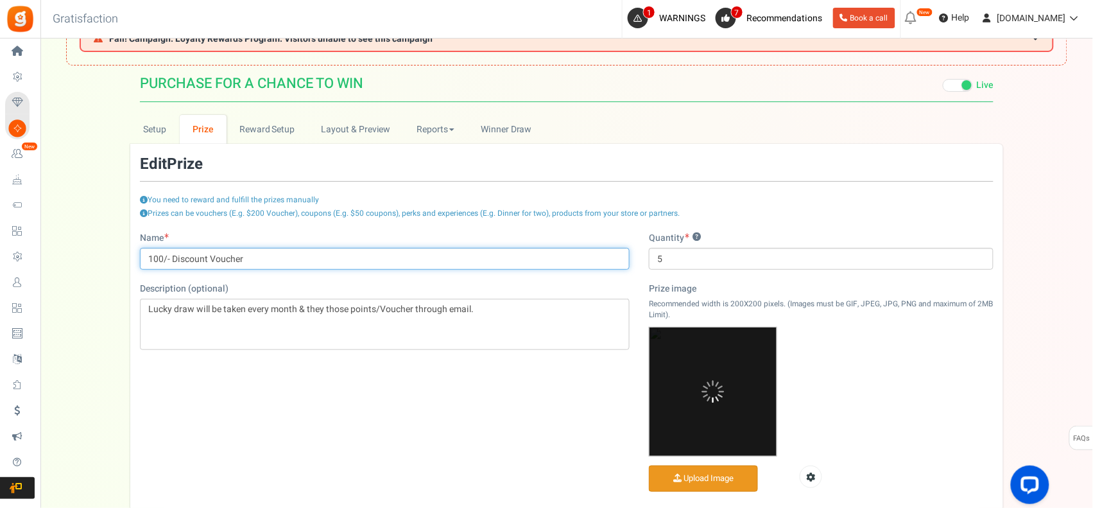
drag, startPoint x: 313, startPoint y: 255, endPoint x: 62, endPoint y: 276, distance: 251.2
click at [62, 275] on div "Setup Prize Entry Methods Reward Setup Refer a Friend Layout & Preview Layout &…" at bounding box center [566, 336] width 1053 height 443
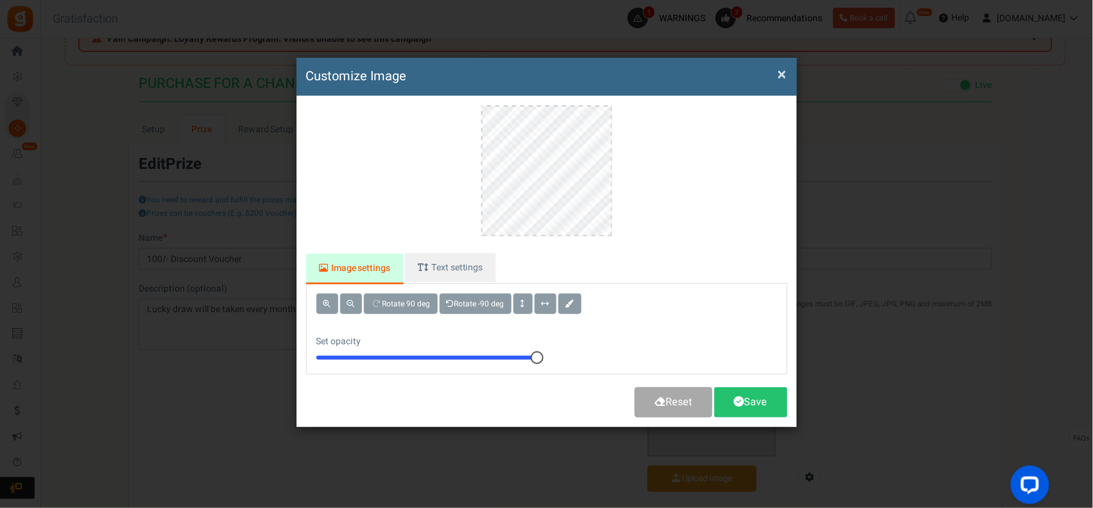
scroll to position [0, 0]
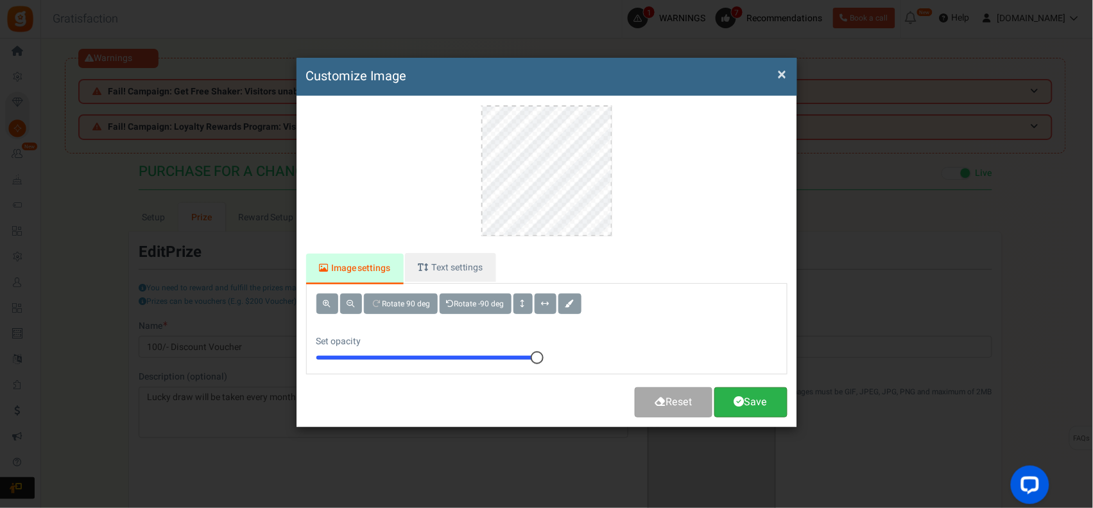
click at [770, 411] on link "Save" at bounding box center [750, 402] width 73 height 30
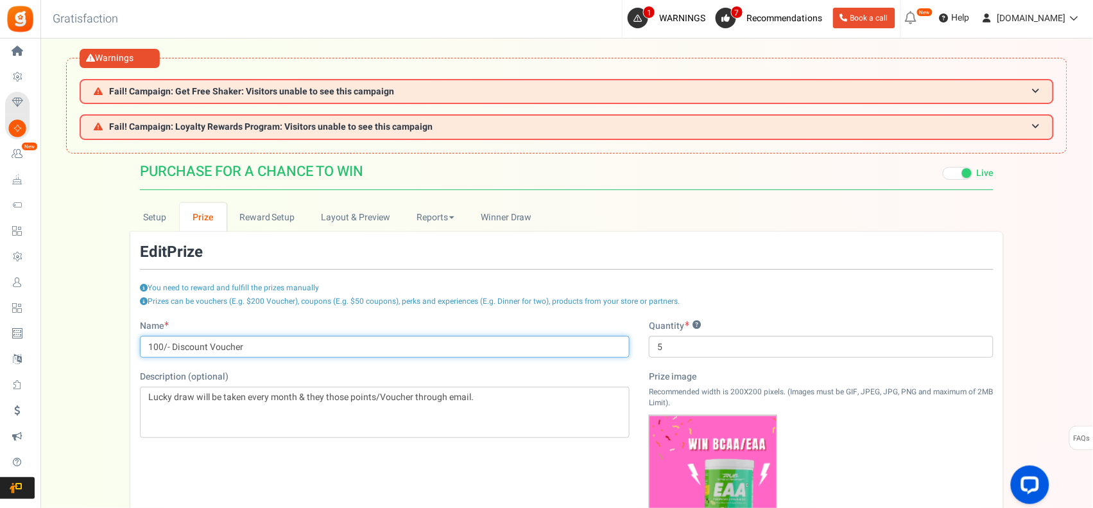
click at [266, 345] on input "100/- Discount Voucher" at bounding box center [385, 347] width 490 height 22
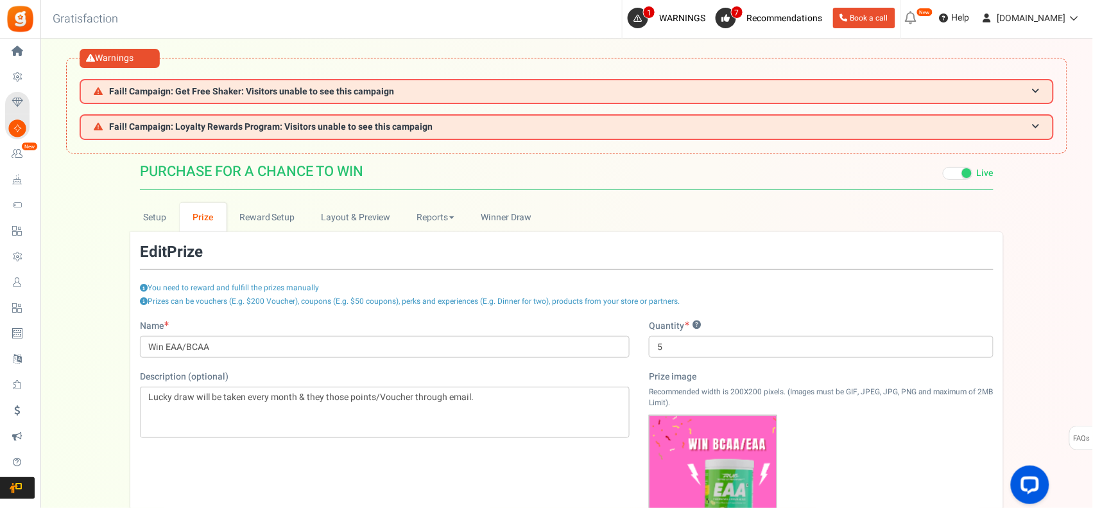
click at [531, 457] on div "Name Win EAA/BCAA Description (optional) Lucky draw will be taken every month &…" at bounding box center [566, 474] width 873 height 308
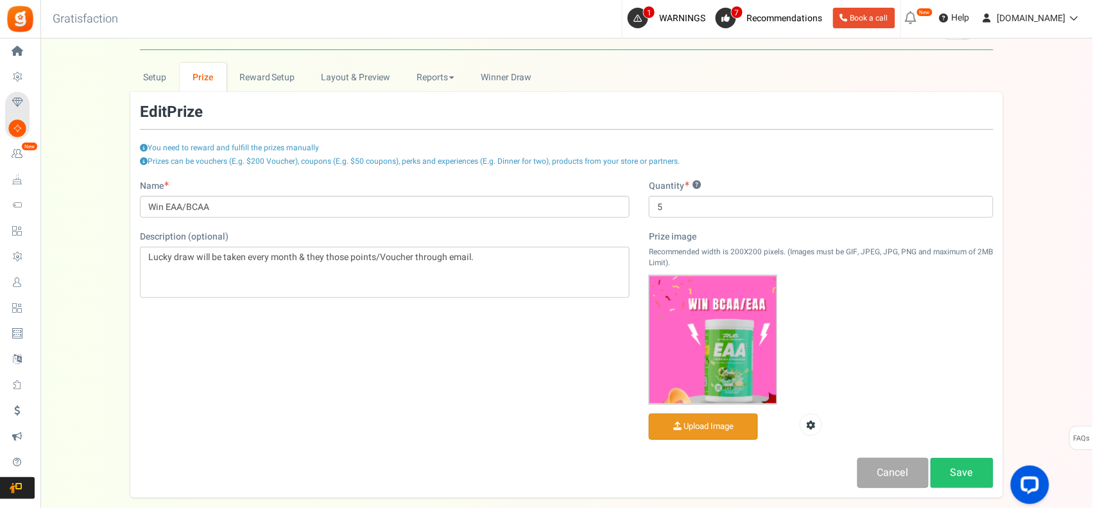
scroll to position [214, 0]
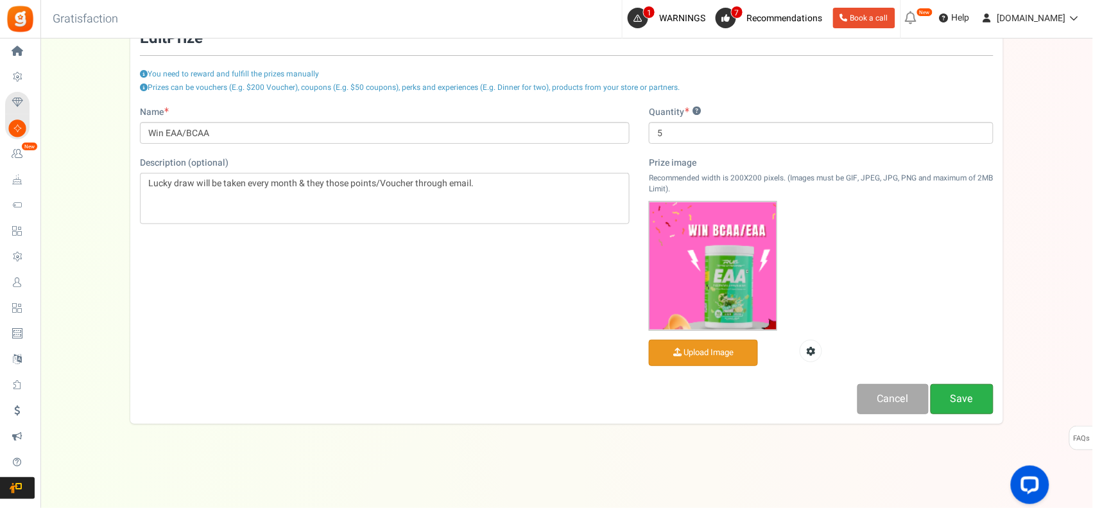
click at [968, 402] on link "Save" at bounding box center [962, 399] width 63 height 30
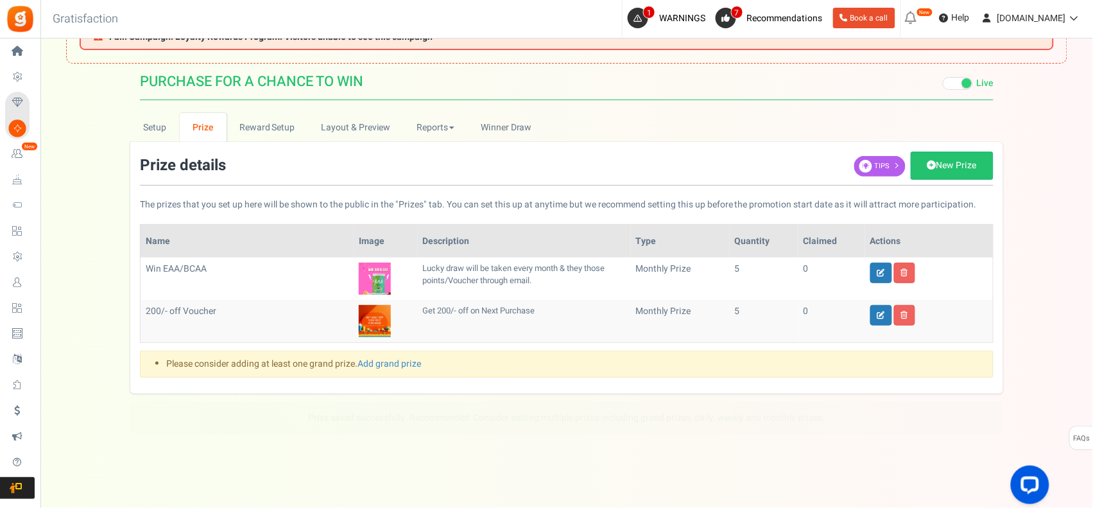
scroll to position [88, 0]
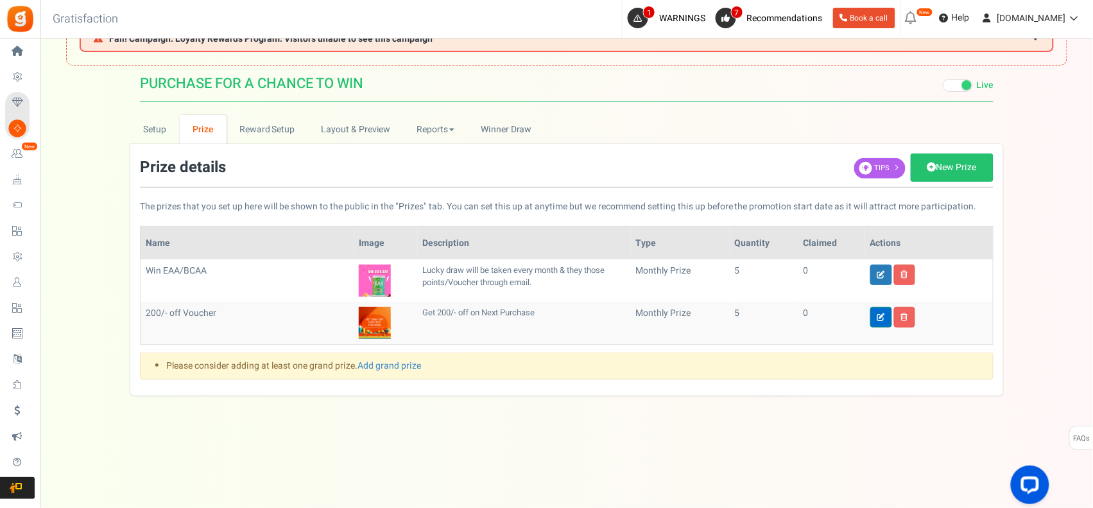
click at [881, 315] on icon at bounding box center [882, 317] width 8 height 8
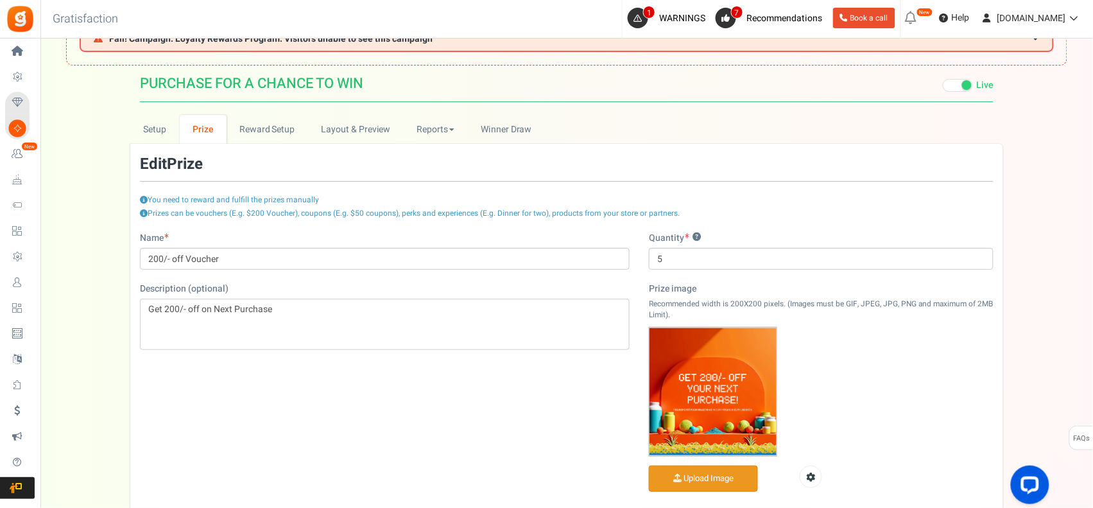
click at [702, 479] on input "file" at bounding box center [704, 478] width 108 height 25
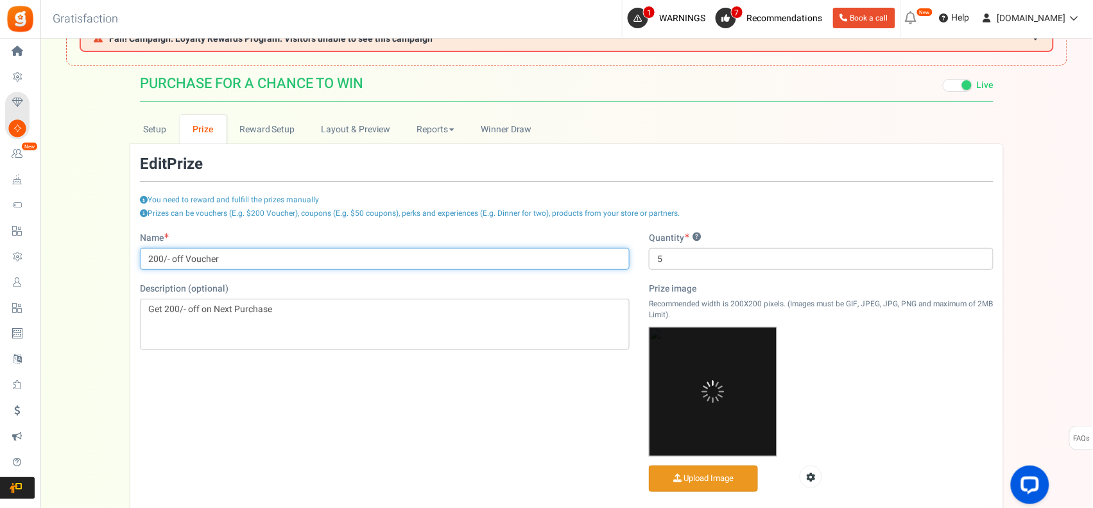
click at [232, 252] on input "200/- off Voucher" at bounding box center [385, 259] width 490 height 22
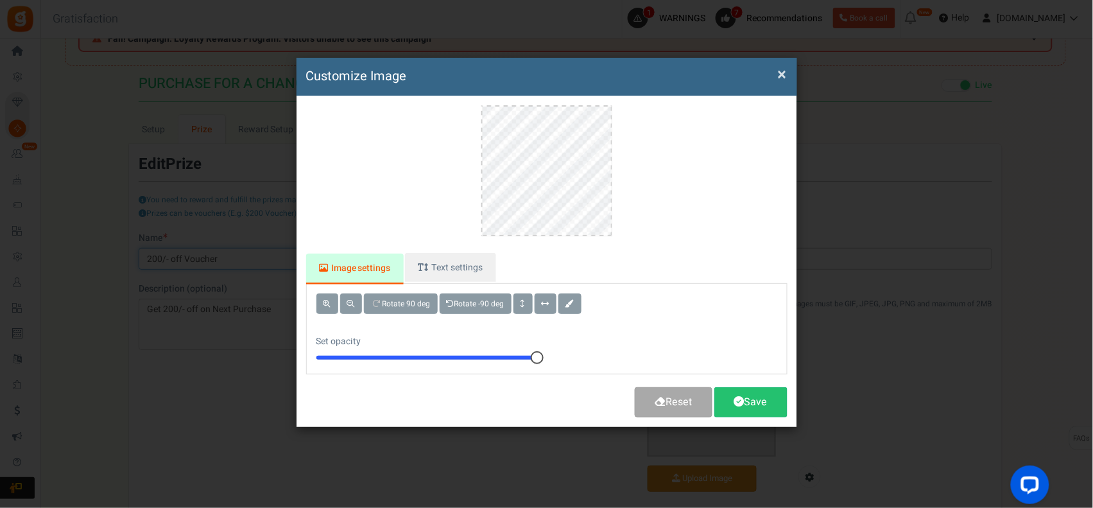
drag, startPoint x: 248, startPoint y: 252, endPoint x: 82, endPoint y: 270, distance: 167.3
click at [82, 270] on body "Install now Back to Home Back to program setup Home Settings Campaigns Purchase…" at bounding box center [546, 273] width 1093 height 722
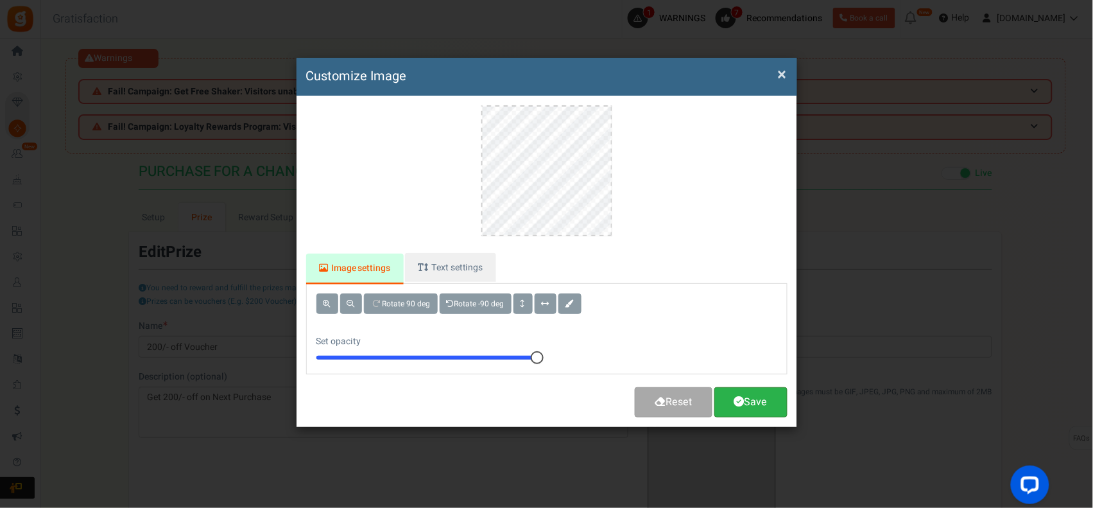
click at [768, 402] on link "Save" at bounding box center [750, 402] width 73 height 30
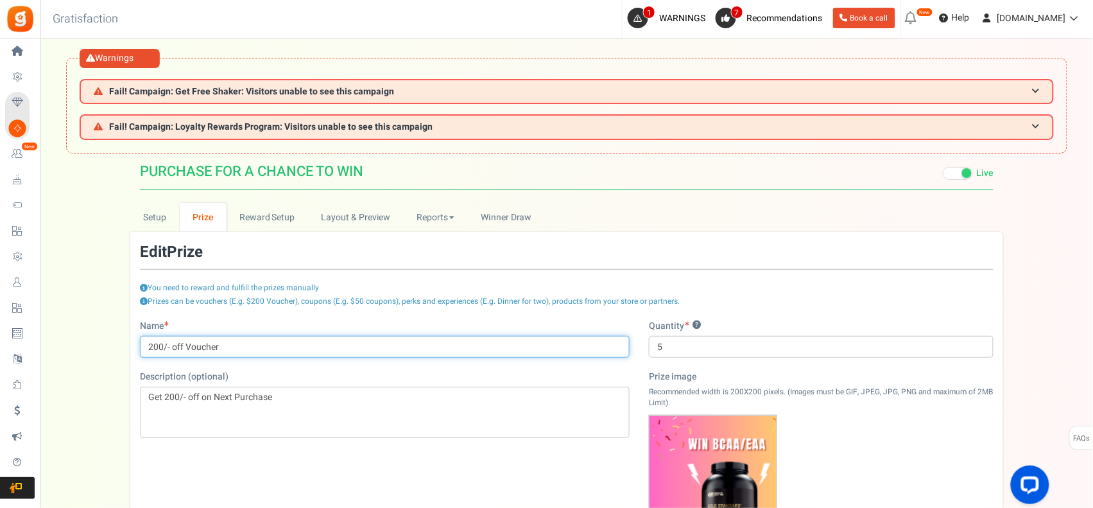
click at [284, 350] on input "200/- off Voucher" at bounding box center [385, 347] width 490 height 22
type input "Win Whey Protein"
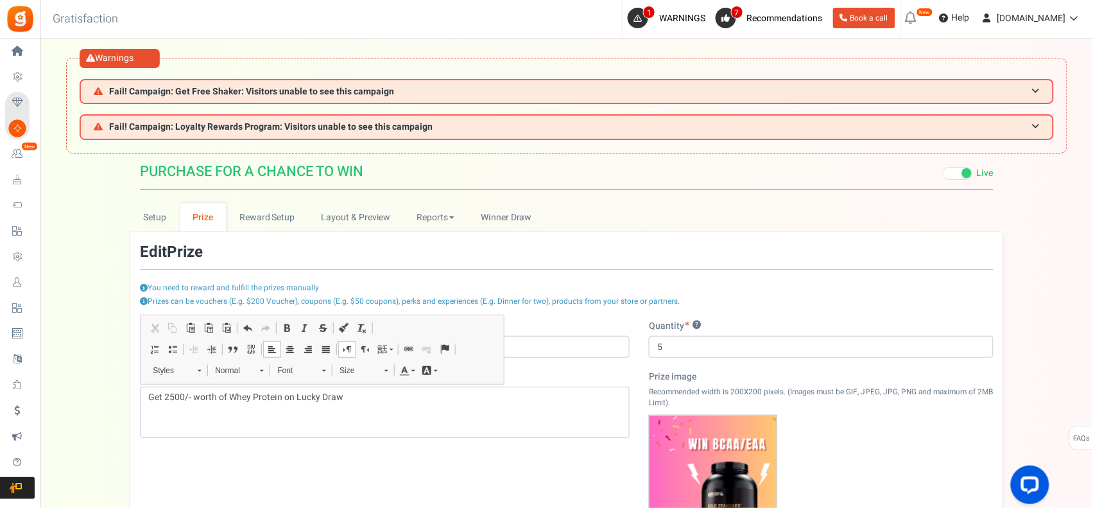
click at [425, 476] on div "Name Win Whey Protein Description (optional) Get 2500/- worth of Whey Protein o…" at bounding box center [566, 474] width 873 height 308
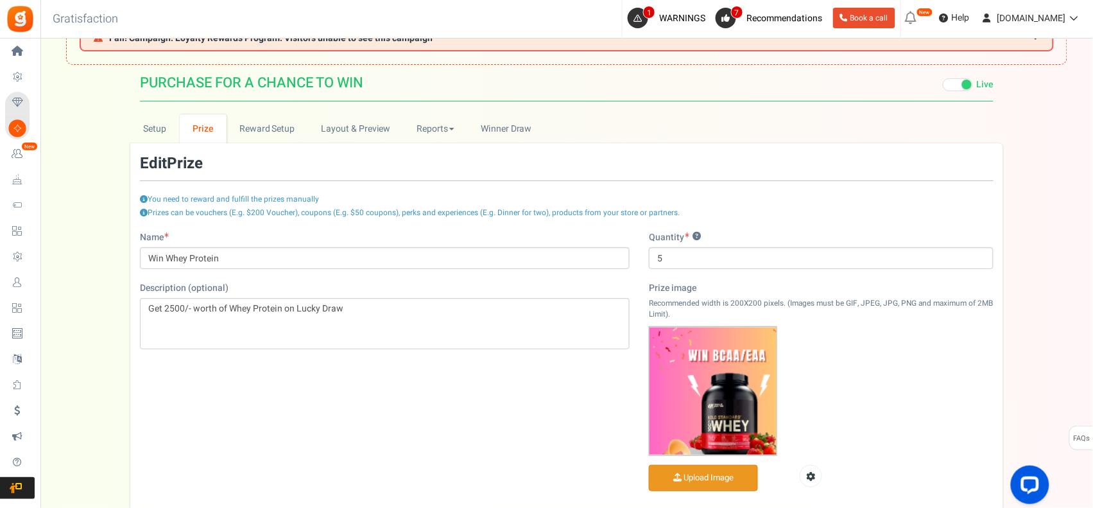
scroll to position [215, 0]
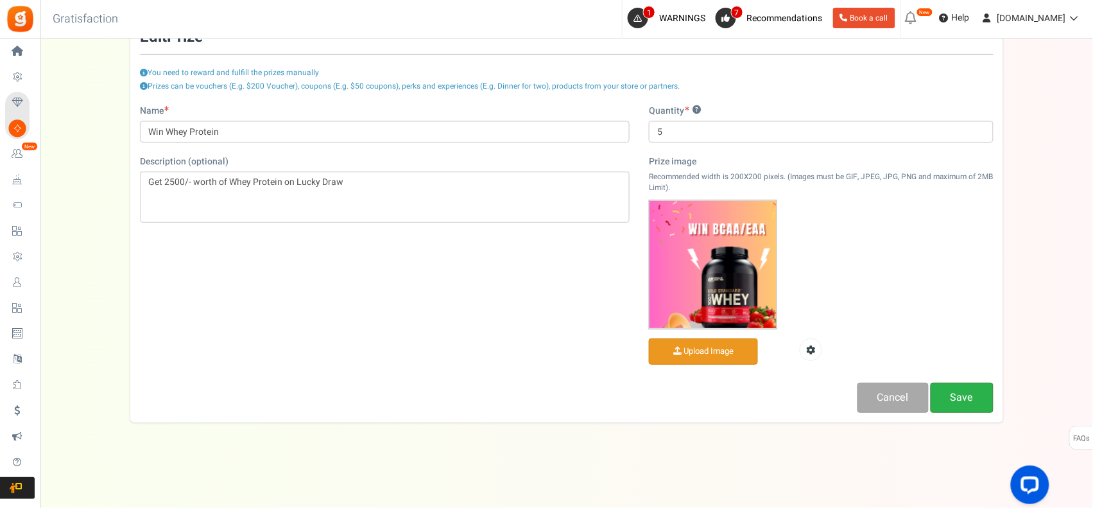
click at [965, 399] on link "Save" at bounding box center [962, 398] width 63 height 30
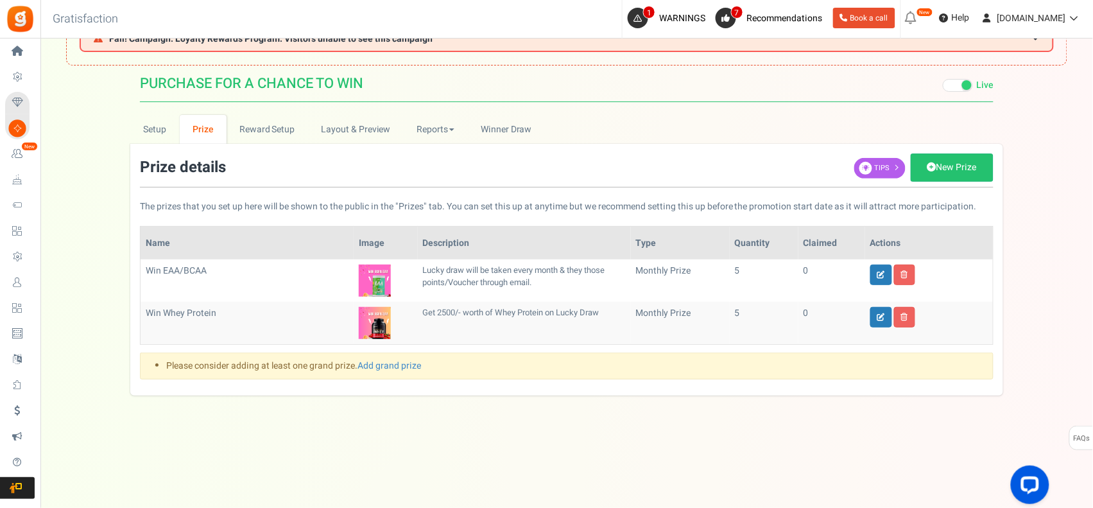
scroll to position [0, 0]
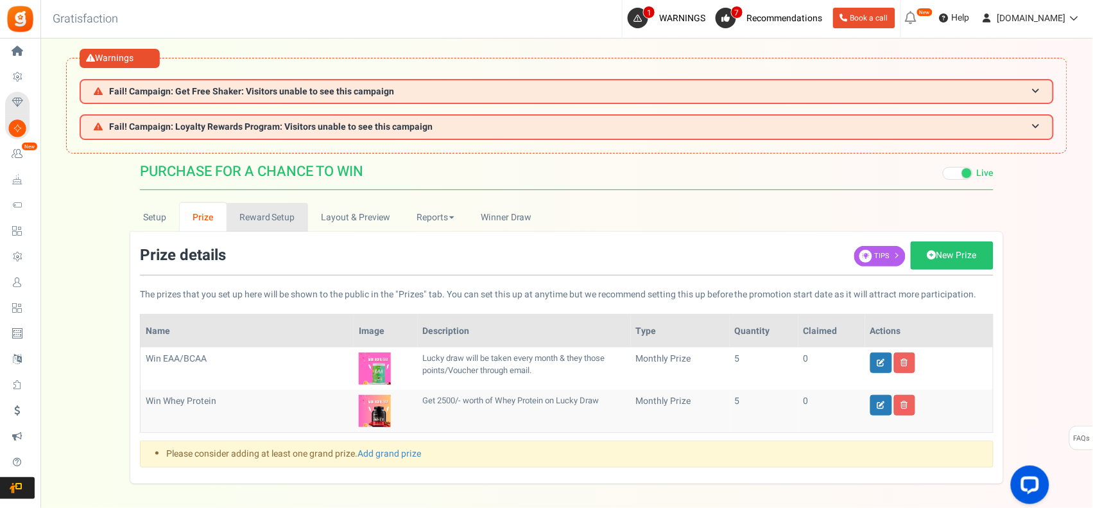
click at [252, 213] on link "Reward Setup" at bounding box center [268, 217] width 82 height 29
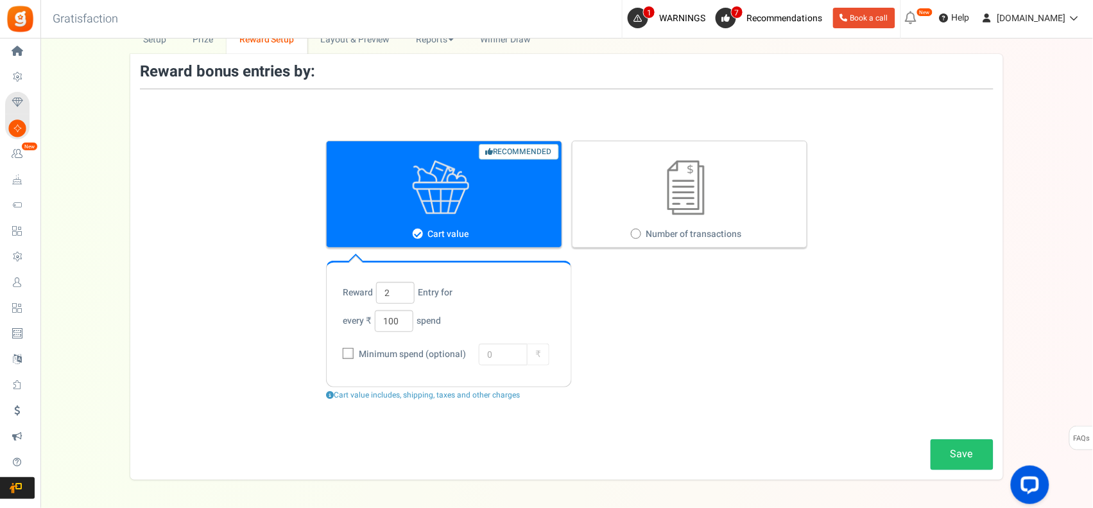
scroll to position [214, 0]
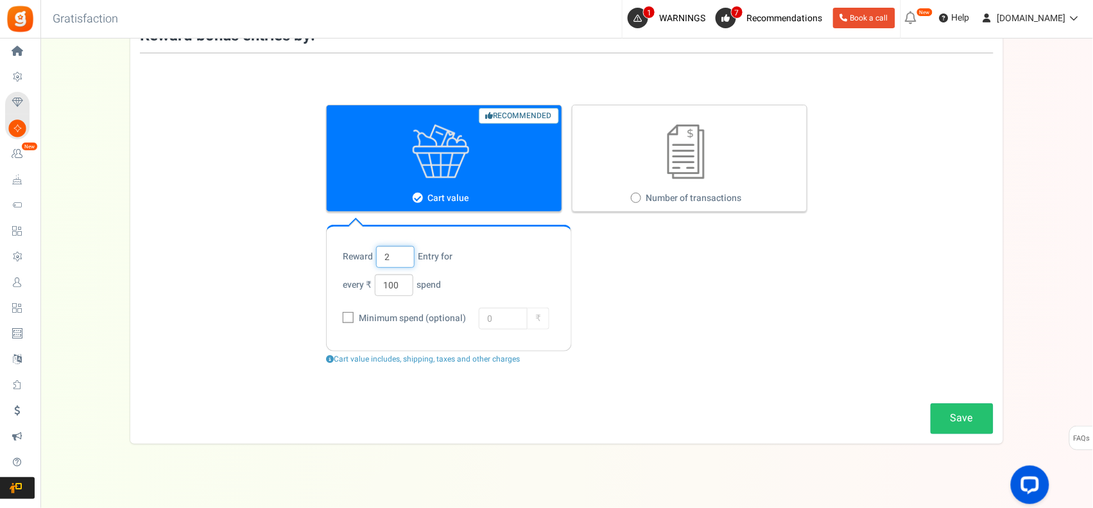
click at [401, 249] on input "2" at bounding box center [395, 257] width 39 height 22
type input "20"
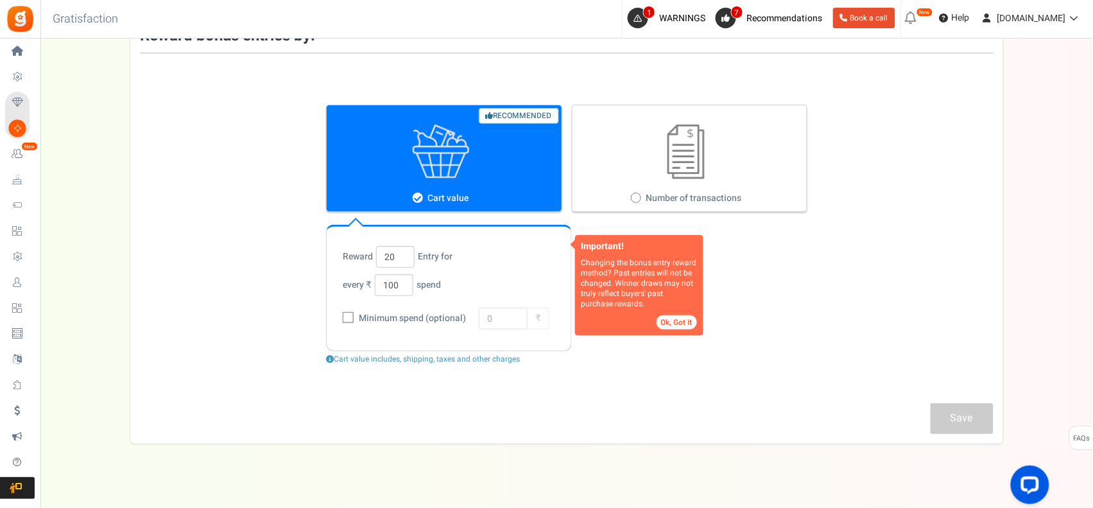
click at [239, 205] on div "Important! Changing the bonus entry reward method? Past entries will not be cha…" at bounding box center [566, 235] width 873 height 324
click at [675, 325] on button "Ok, Got it" at bounding box center [677, 322] width 40 height 14
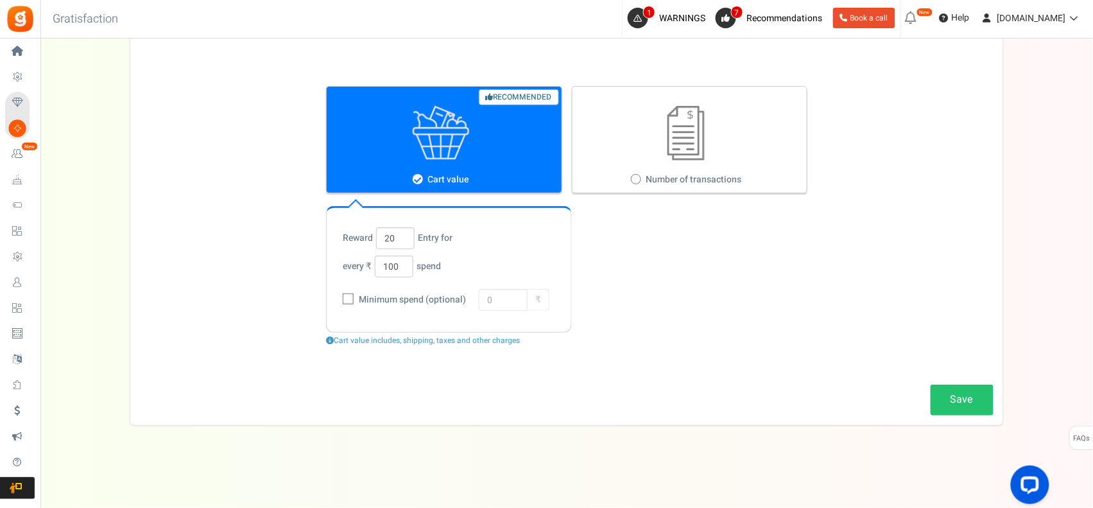
scroll to position [233, 0]
click at [973, 393] on link "Save" at bounding box center [962, 399] width 63 height 30
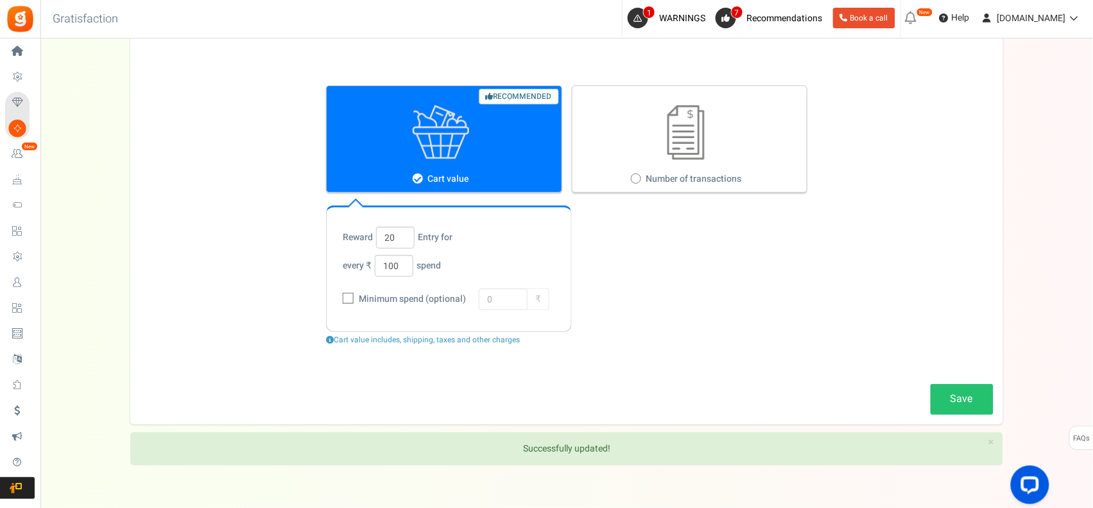
scroll to position [0, 0]
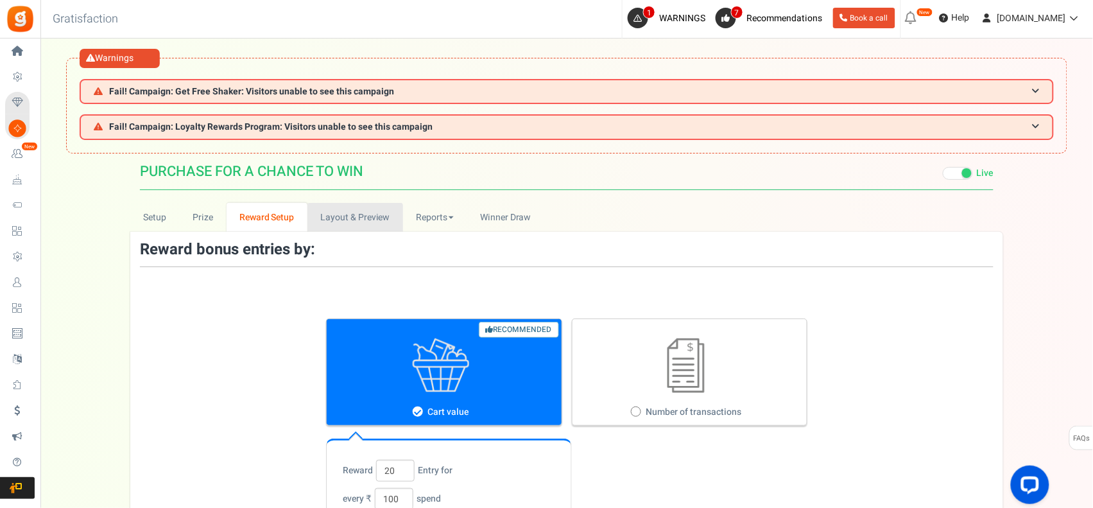
click at [374, 216] on link "Layout & Preview" at bounding box center [355, 217] width 96 height 29
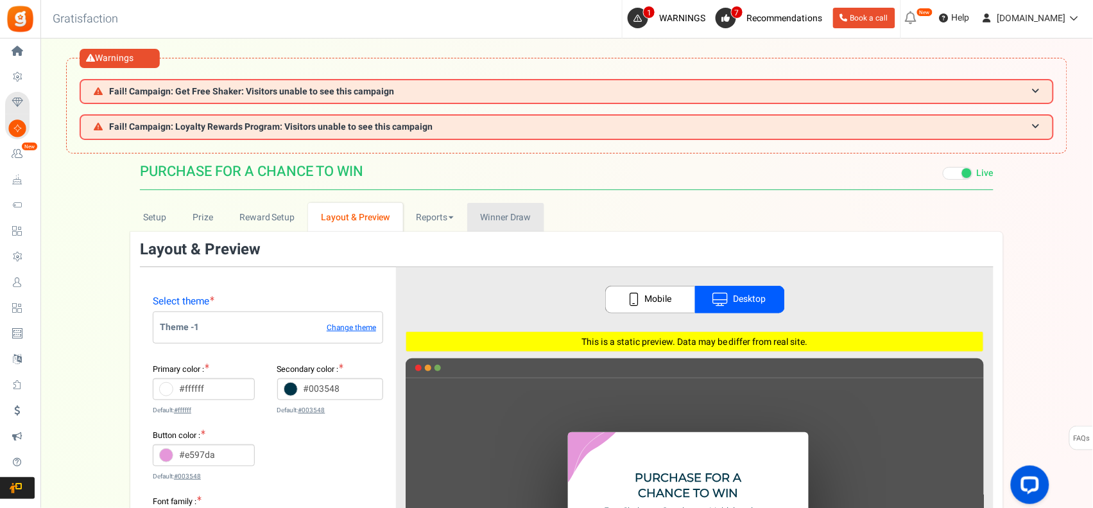
click at [497, 212] on span "Winner Draw" at bounding box center [505, 217] width 51 height 13
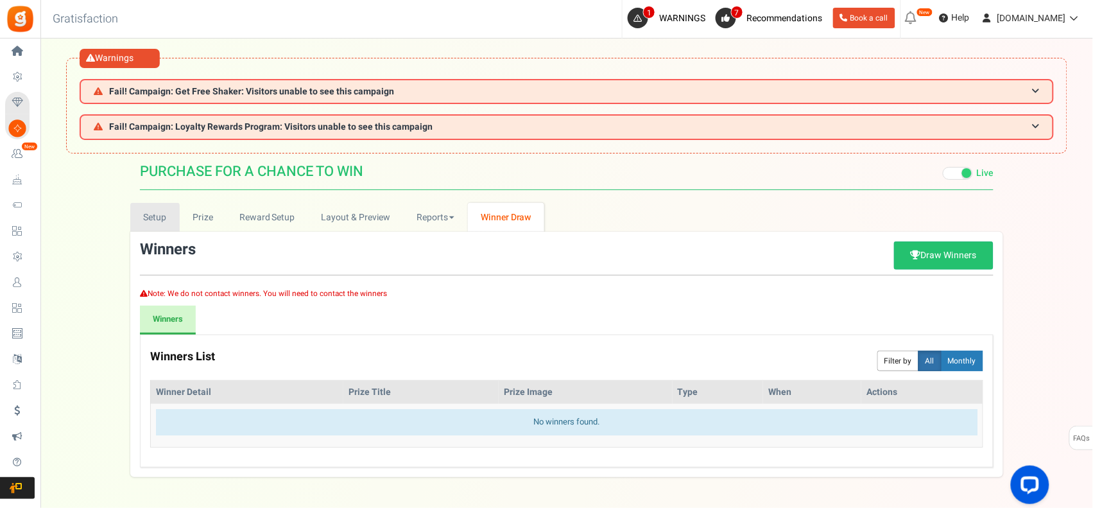
click at [162, 214] on link "Setup" at bounding box center [154, 217] width 49 height 29
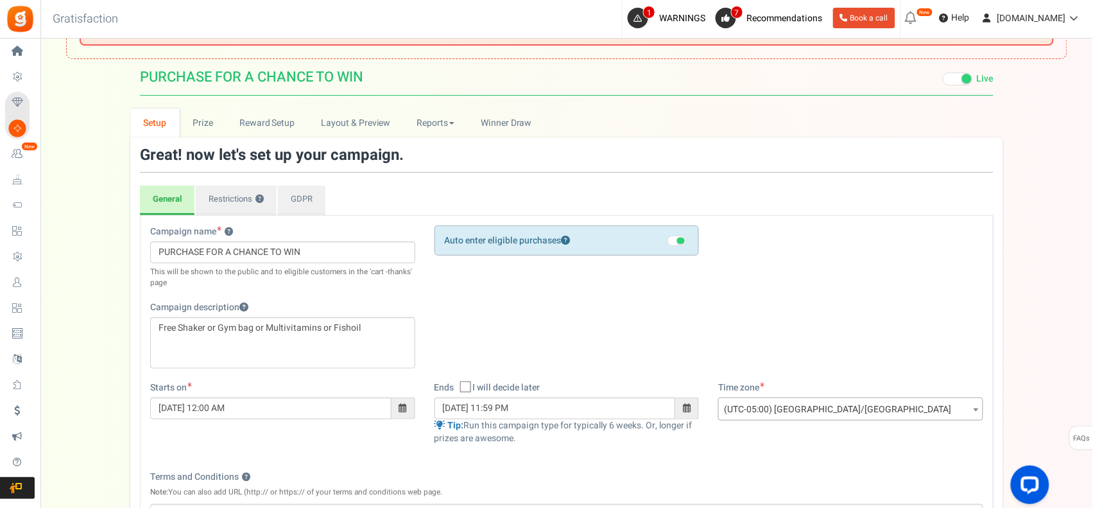
scroll to position [94, 0]
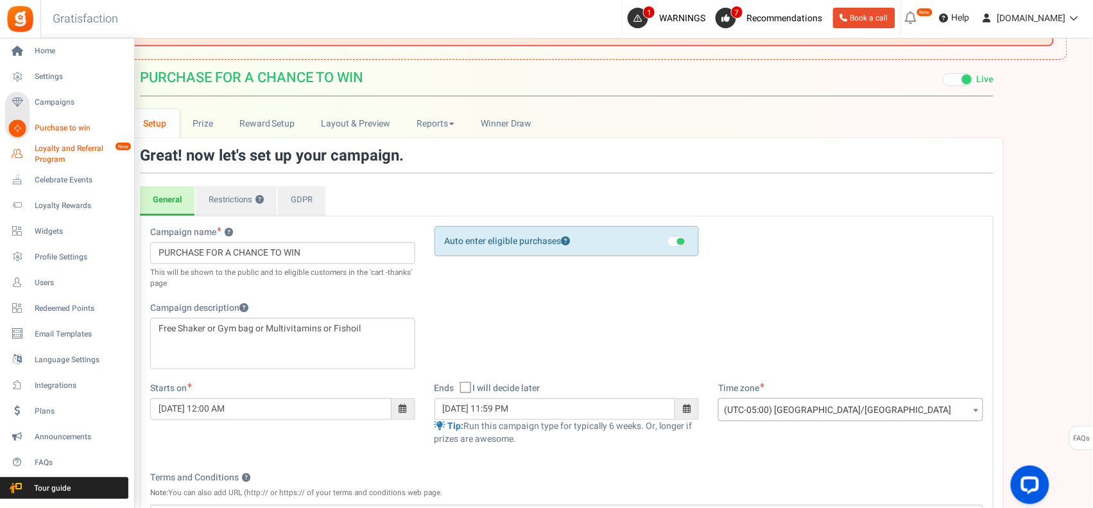
click at [97, 146] on span "Loyalty and Referral Program" at bounding box center [82, 154] width 94 height 22
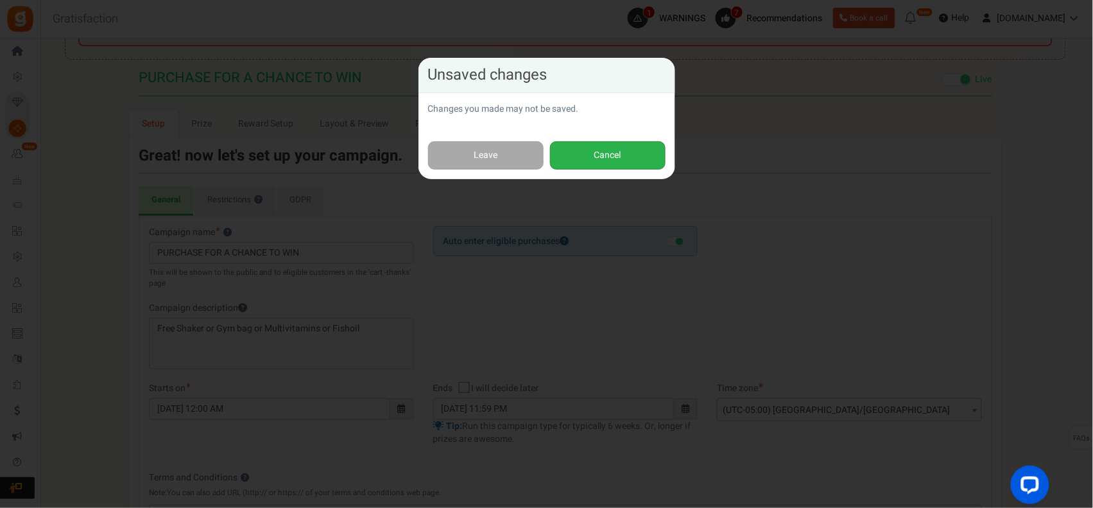
click at [621, 155] on button "Cancel" at bounding box center [608, 155] width 116 height 29
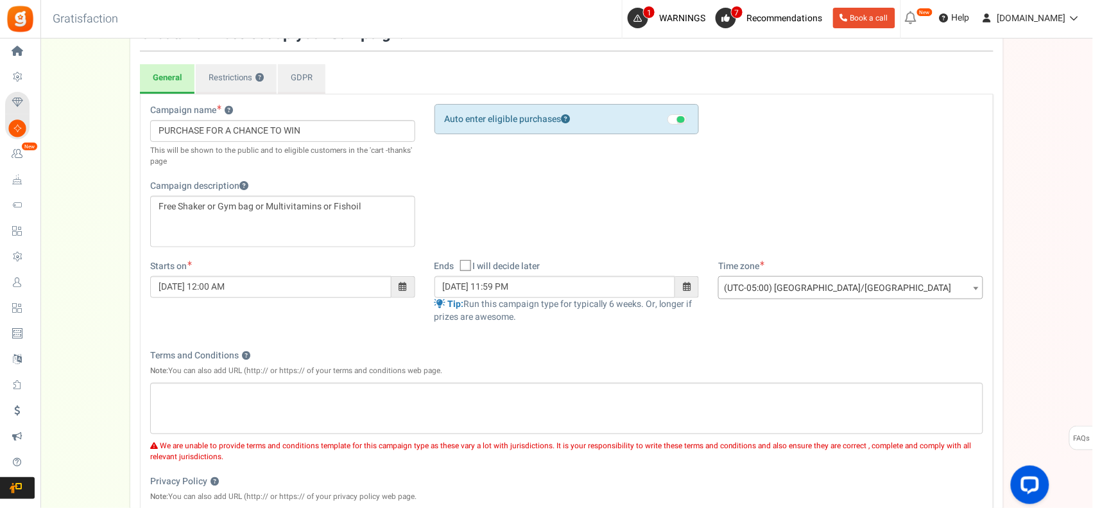
scroll to position [415, 0]
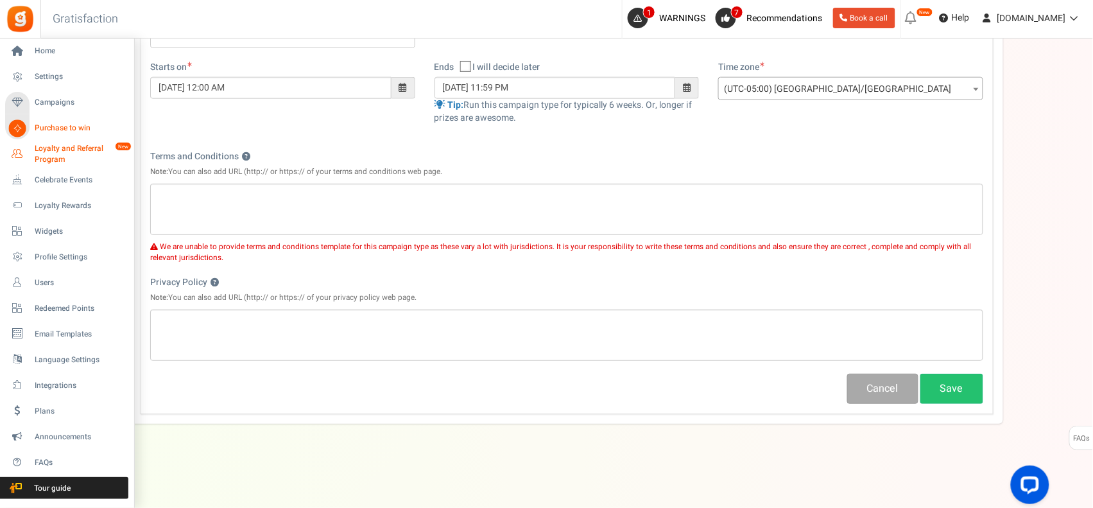
click at [42, 148] on span "Loyalty and Referral Program" at bounding box center [82, 154] width 94 height 22
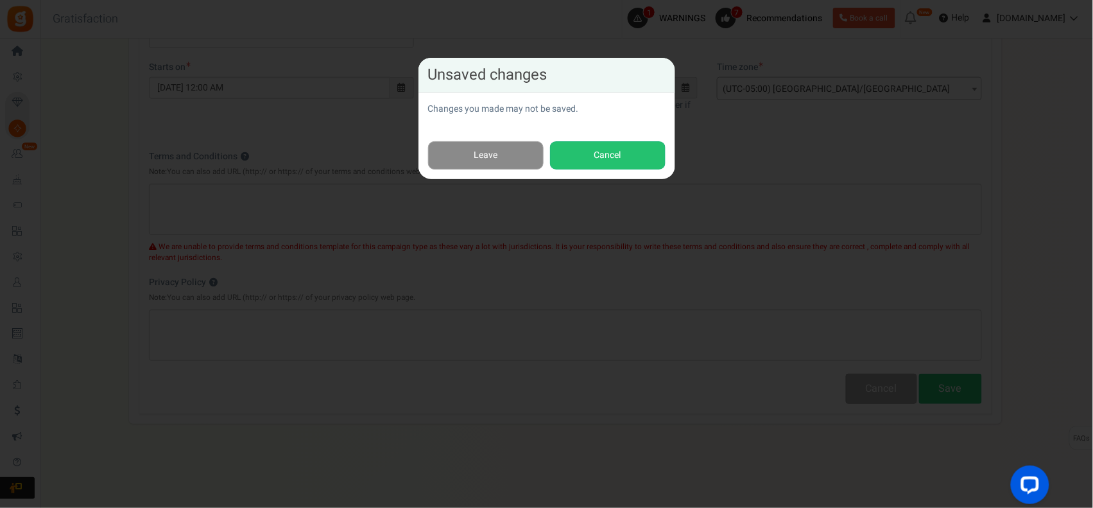
click at [518, 166] on link "Leave" at bounding box center [486, 155] width 116 height 29
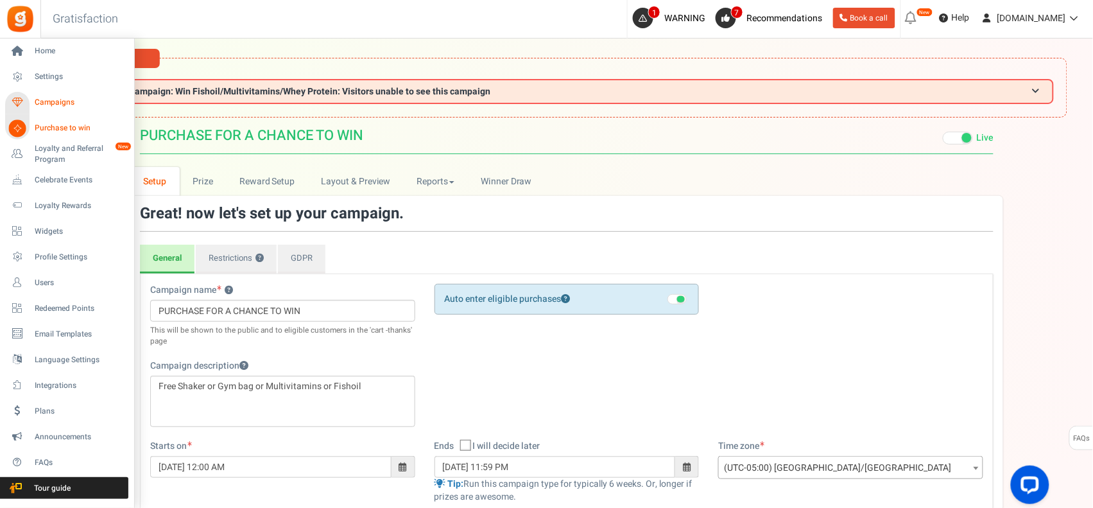
click at [82, 105] on span "Campaigns" at bounding box center [80, 102] width 90 height 11
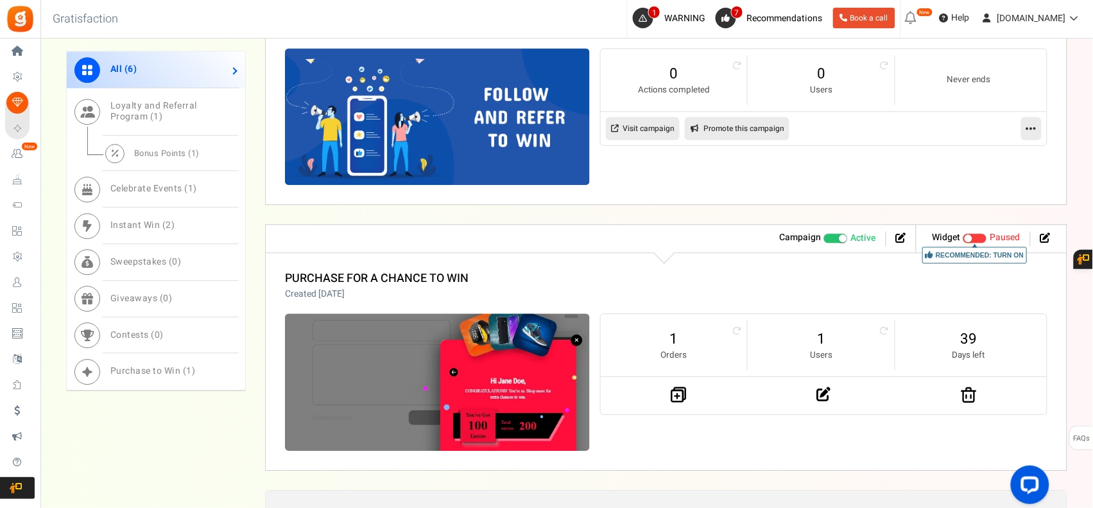
scroll to position [963, 0]
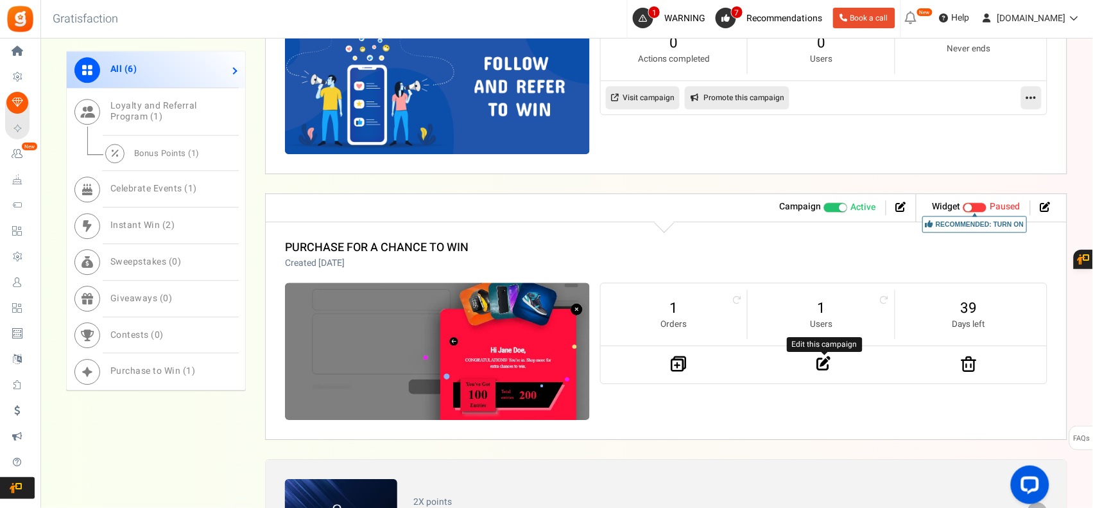
click at [825, 363] on icon at bounding box center [824, 363] width 14 height 14
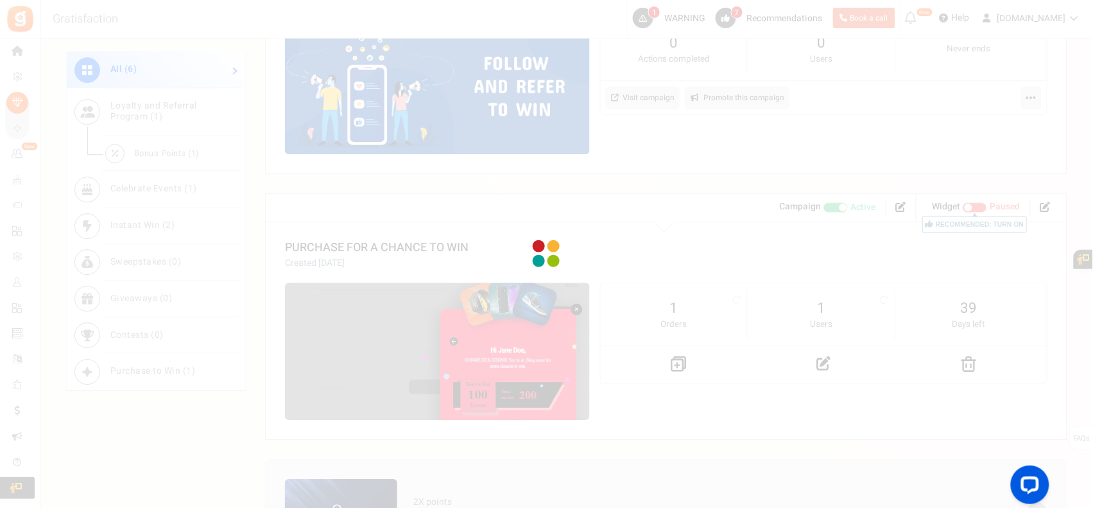
click at [825, 363] on div at bounding box center [546, 254] width 1093 height 508
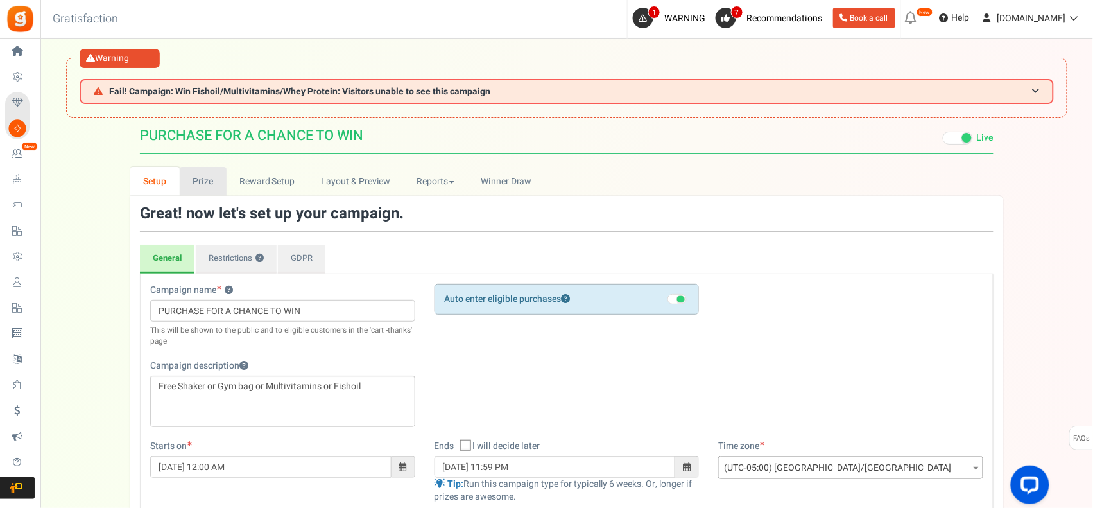
click at [197, 180] on link "Prize" at bounding box center [203, 181] width 47 height 29
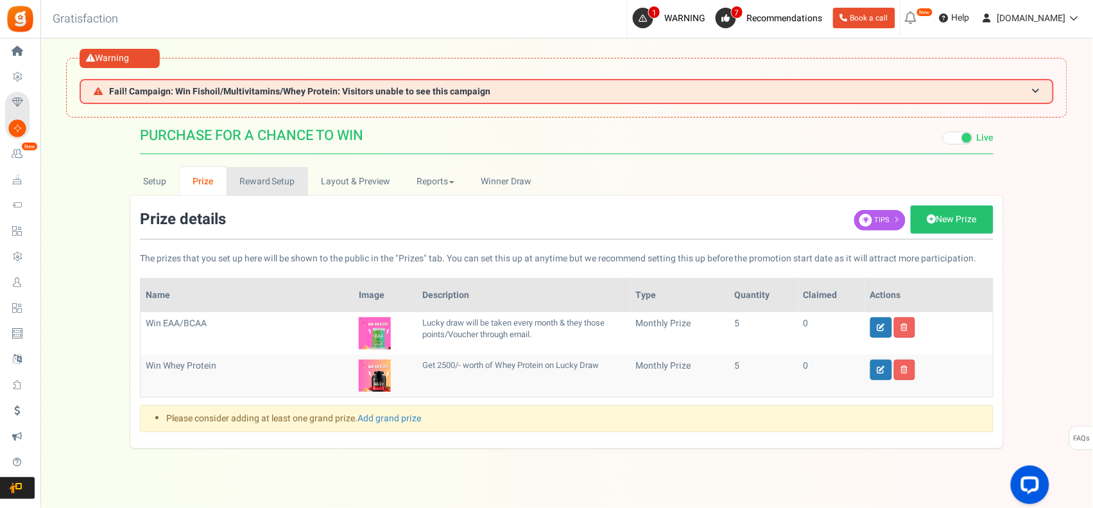
click at [248, 175] on link "Reward Setup" at bounding box center [268, 181] width 82 height 29
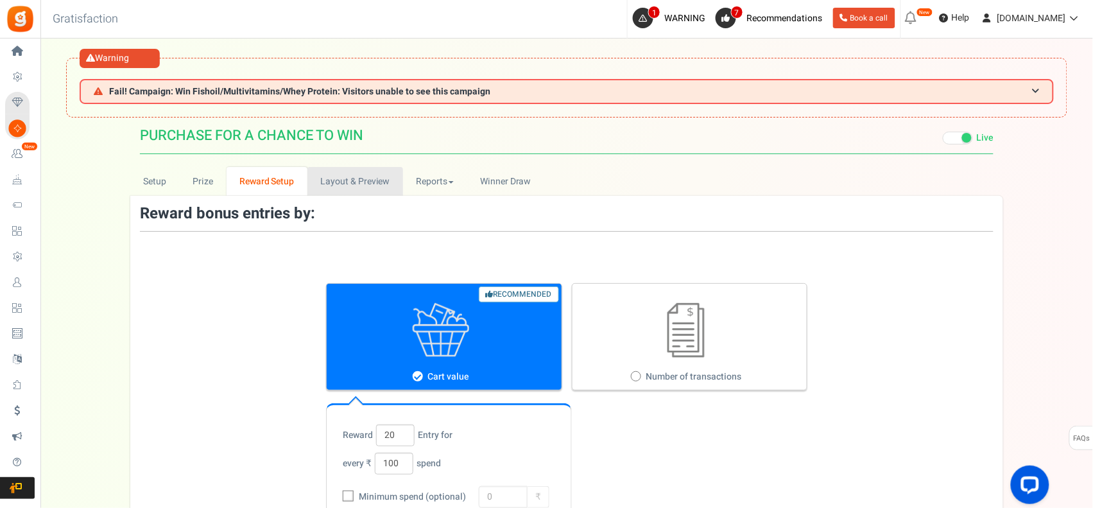
click at [325, 180] on link "Layout & Preview" at bounding box center [355, 181] width 96 height 29
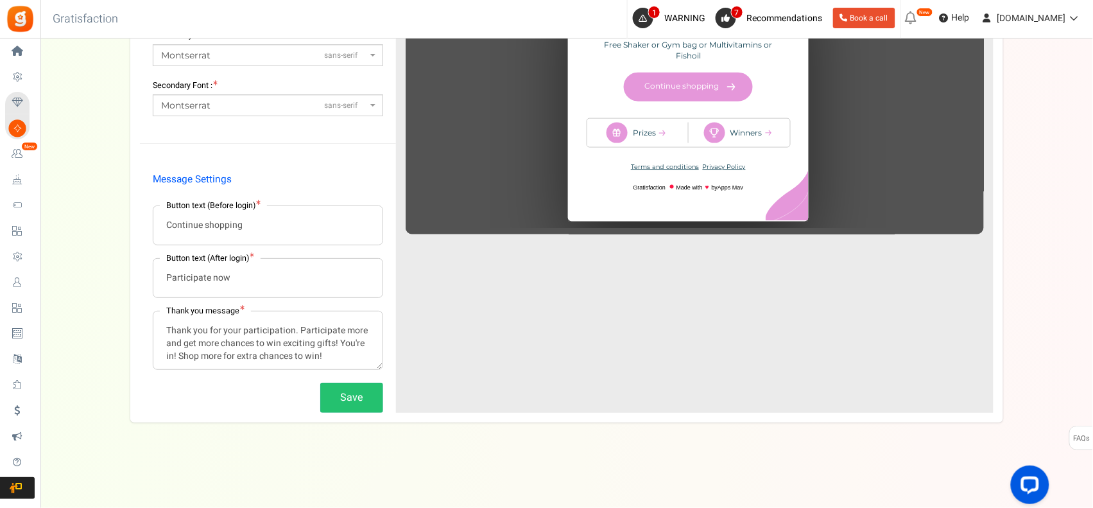
scroll to position [4, 0]
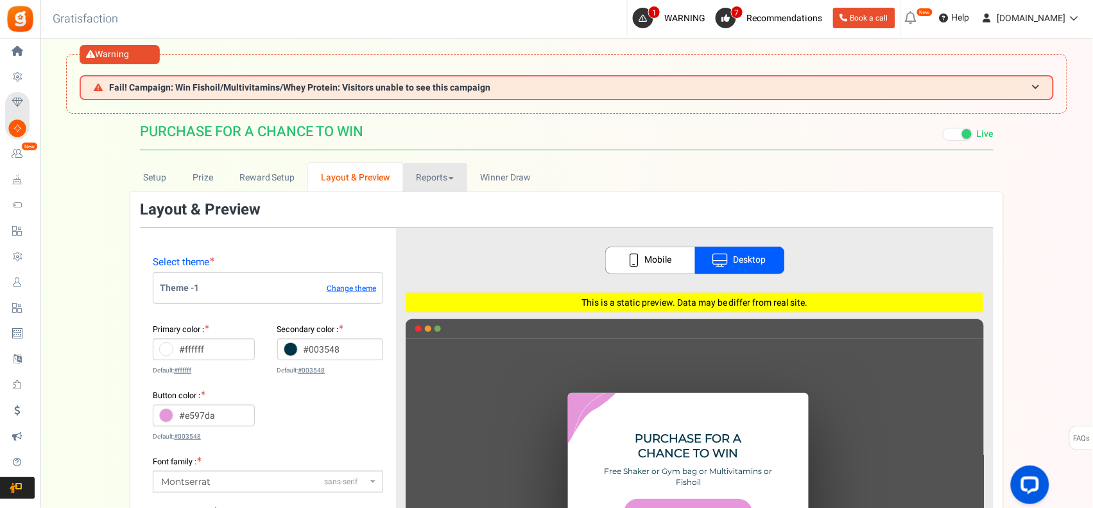
click at [410, 174] on link "Reports" at bounding box center [435, 177] width 64 height 29
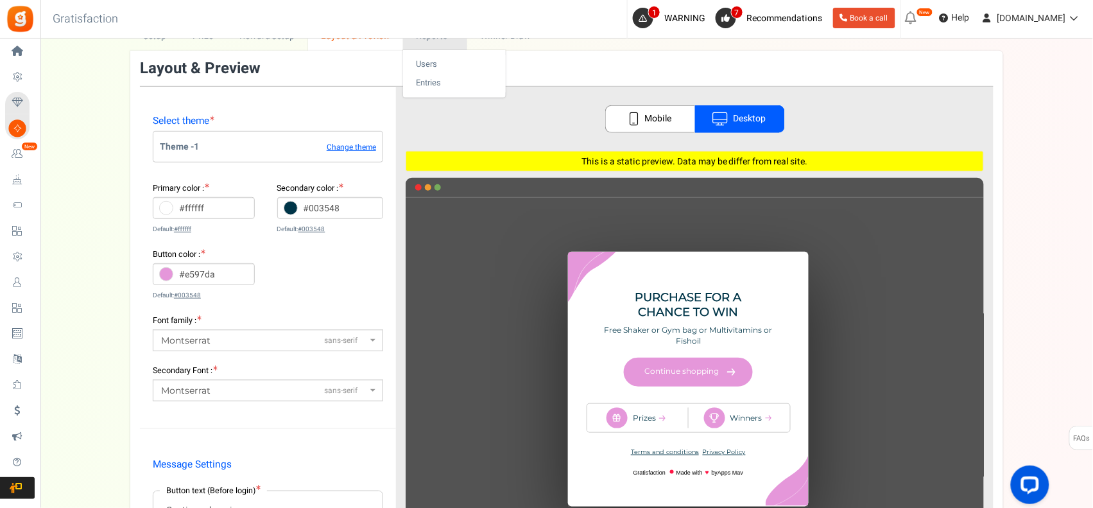
scroll to position [0, 0]
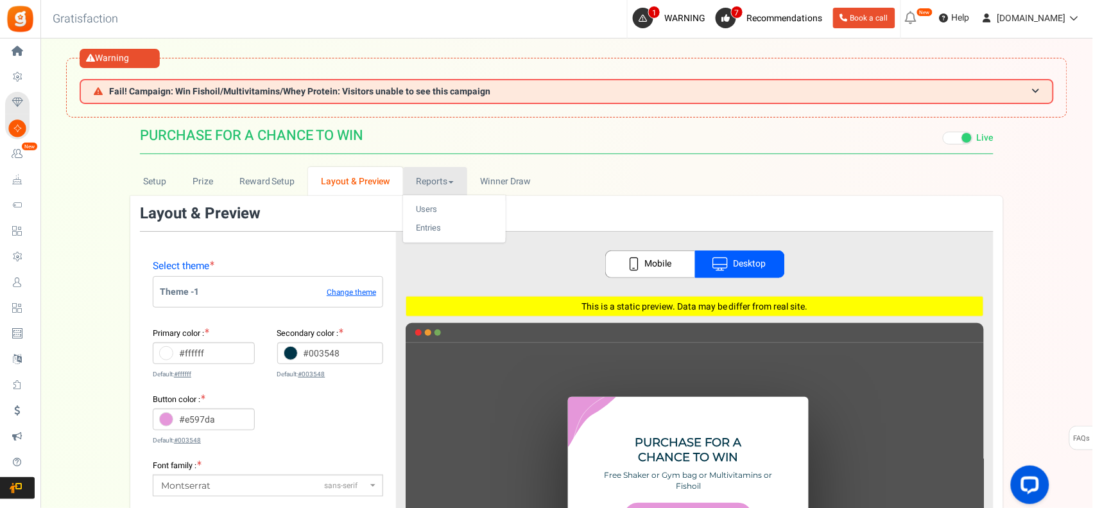
click at [676, 264] on link "Mobile" at bounding box center [650, 264] width 90 height 28
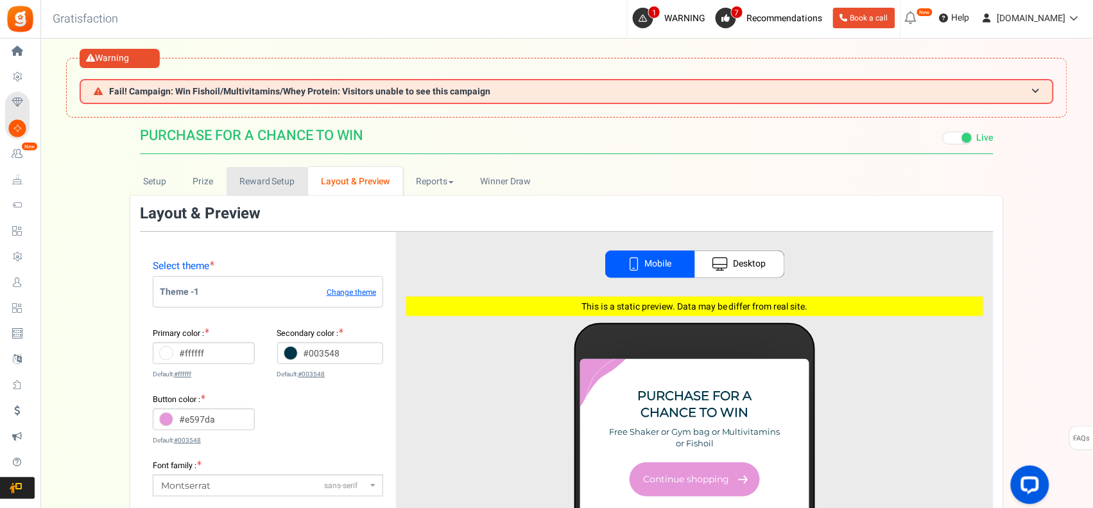
click at [261, 184] on link "Reward Setup" at bounding box center [268, 181] width 82 height 29
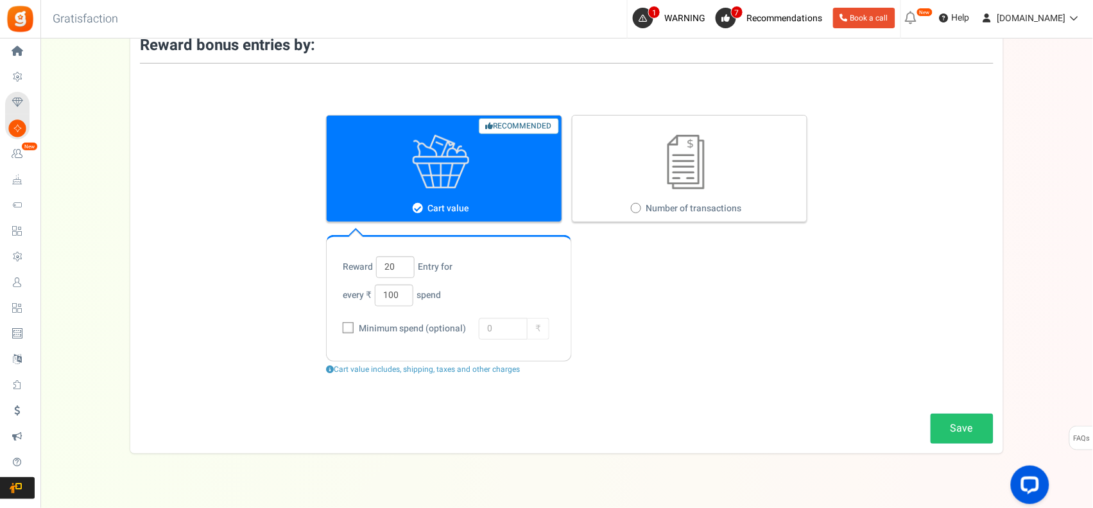
scroll to position [199, 0]
